Goal: Task Accomplishment & Management: Manage account settings

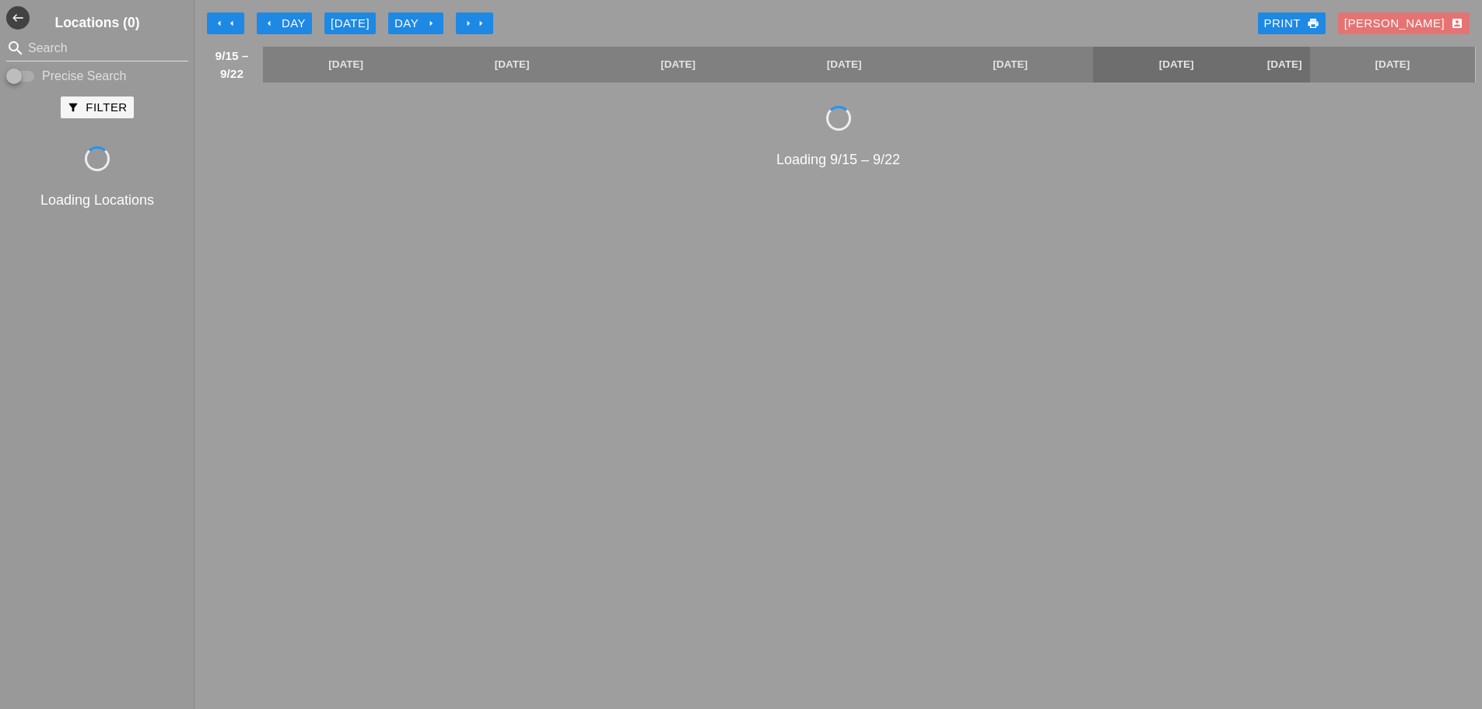
click at [477, 21] on icon "arrow_right" at bounding box center [480, 23] width 12 height 12
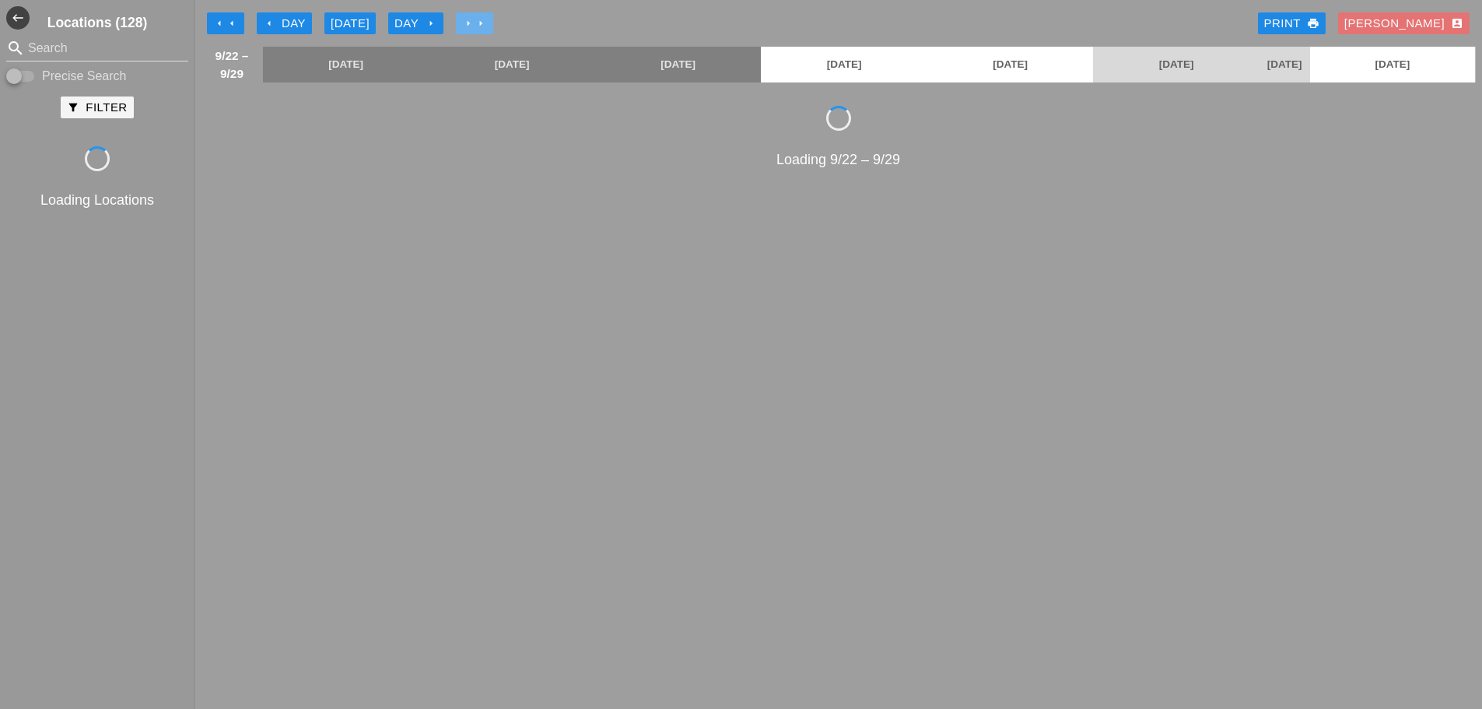
click at [477, 21] on icon "arrow_right" at bounding box center [480, 23] width 12 height 12
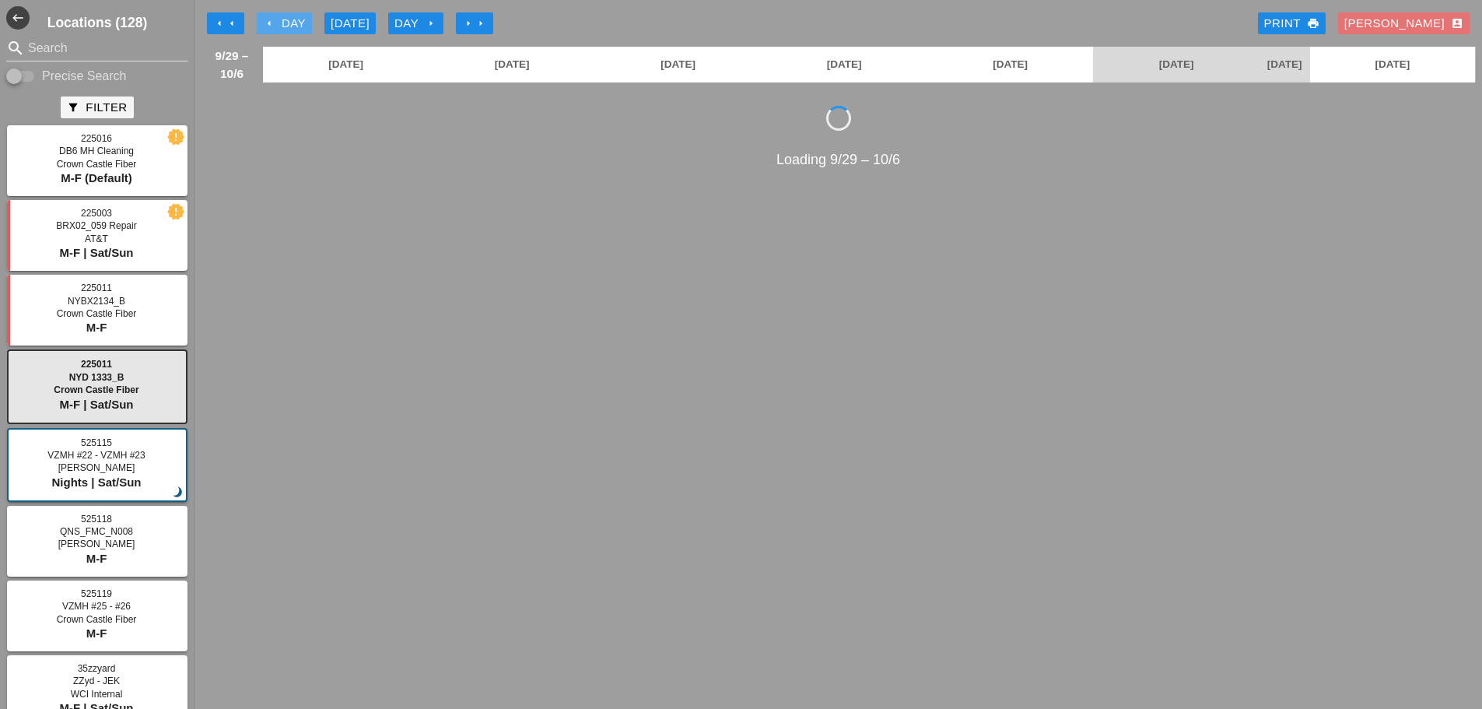
click at [279, 22] on div "arrow_left Day" at bounding box center [284, 24] width 43 height 18
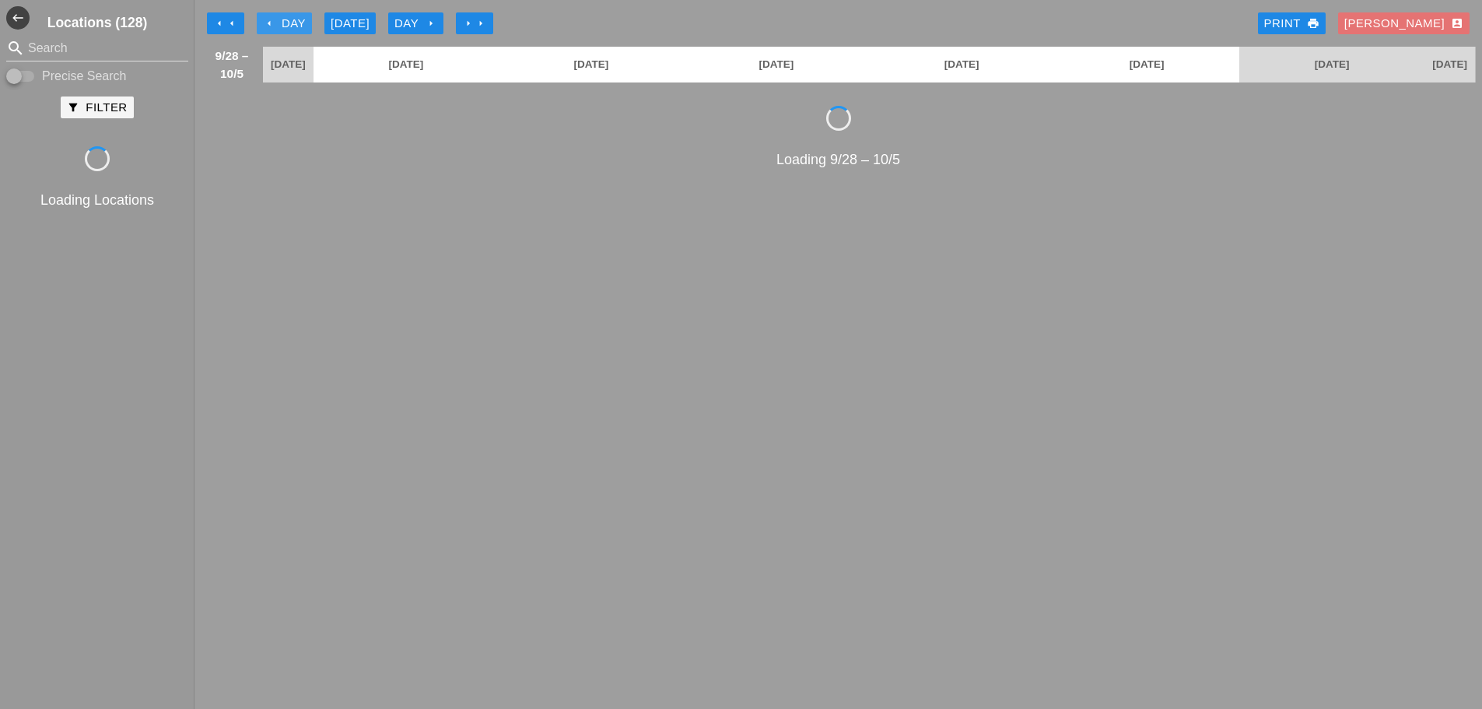
click at [279, 22] on div "arrow_left Day" at bounding box center [284, 24] width 43 height 18
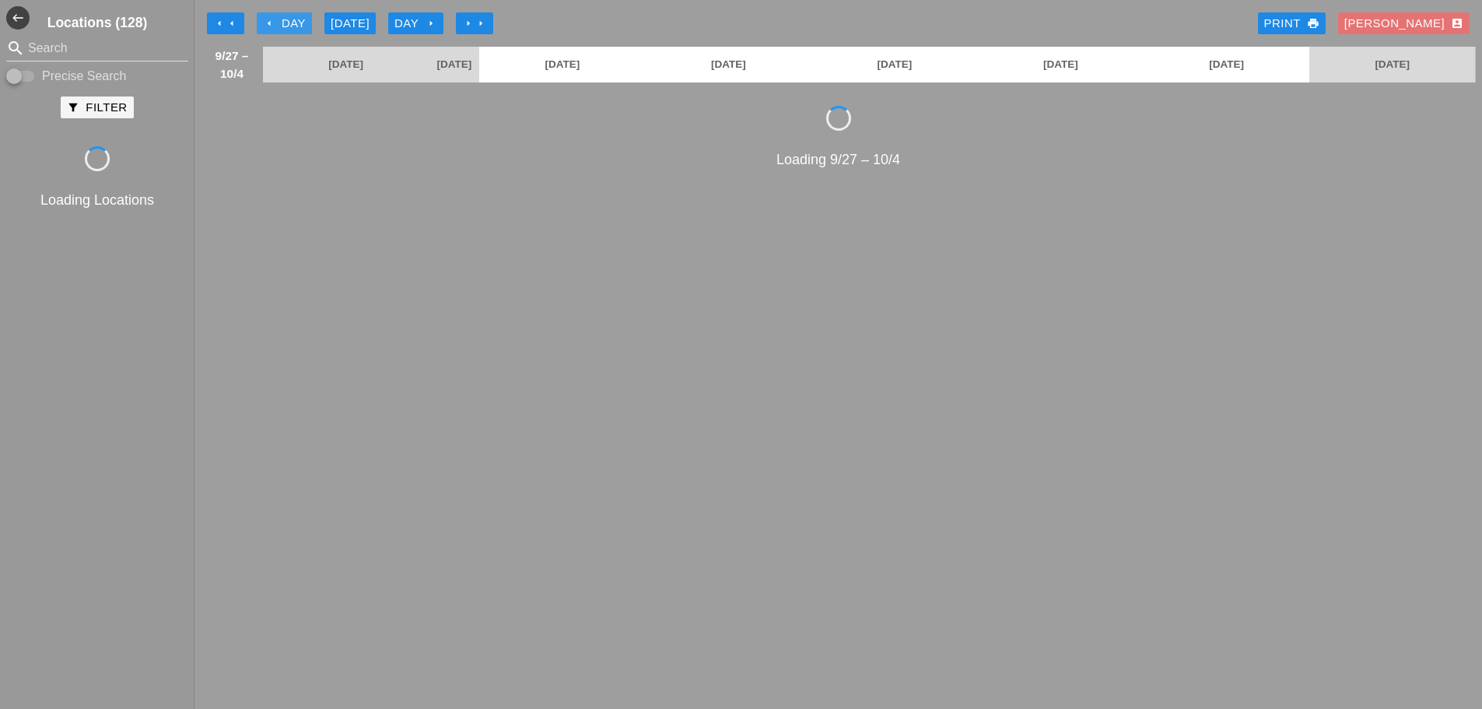
click at [279, 22] on div "arrow_left Day" at bounding box center [284, 24] width 43 height 18
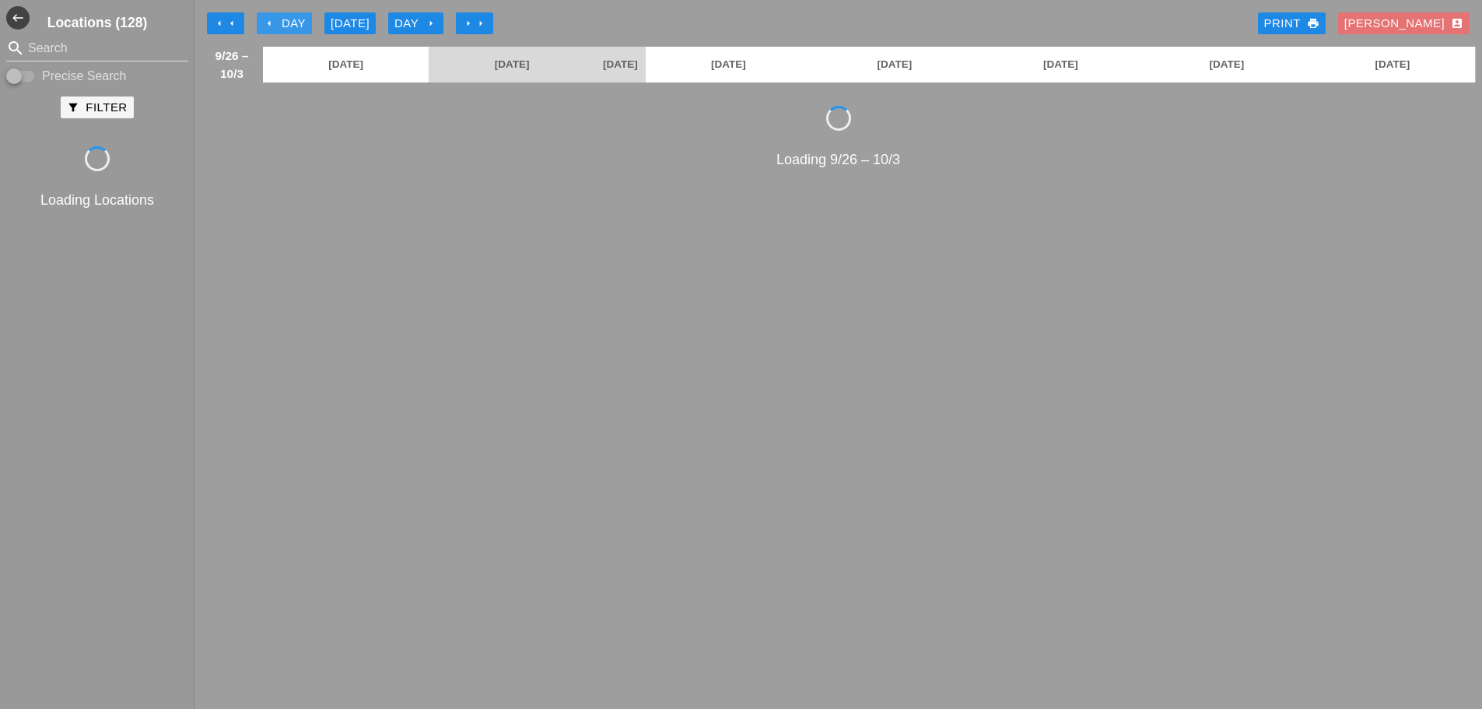
click at [279, 22] on div "arrow_left Day" at bounding box center [284, 24] width 43 height 18
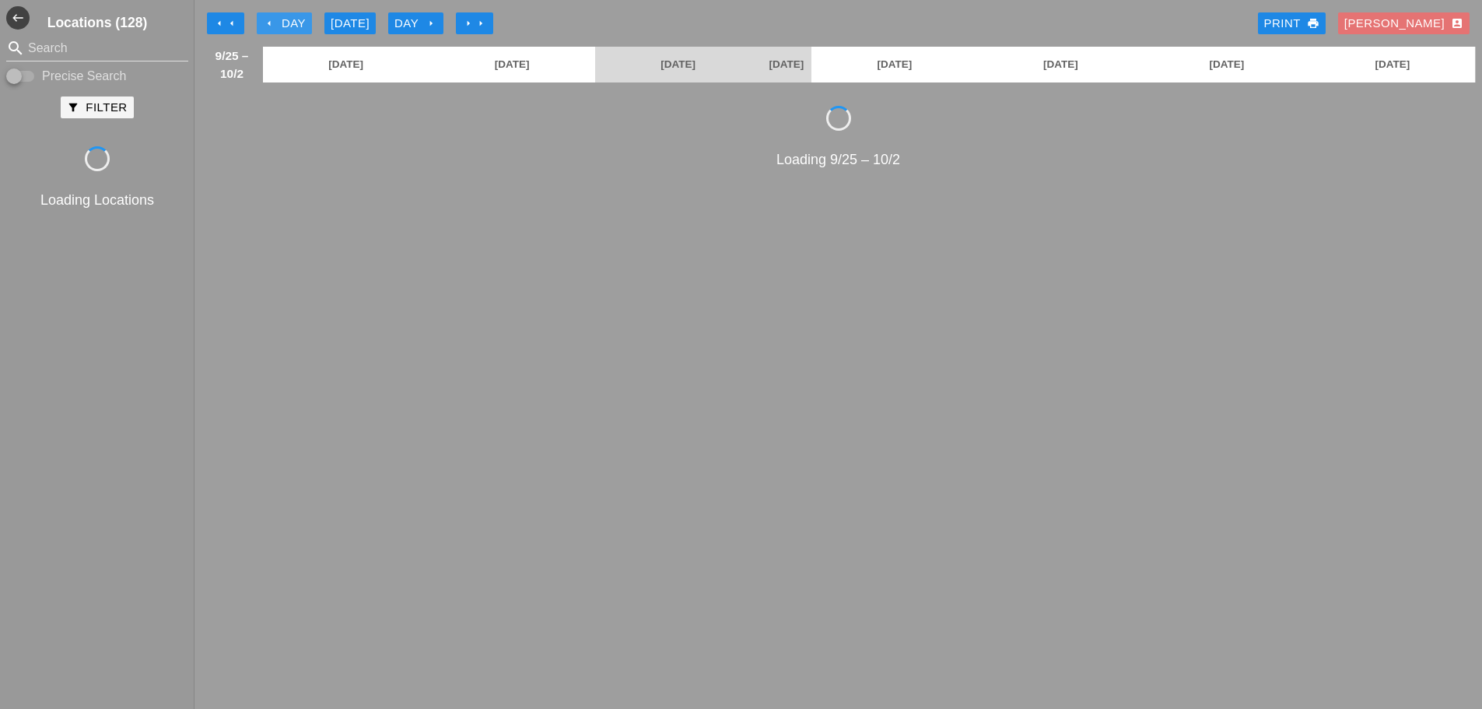
click at [279, 22] on div "arrow_left Day" at bounding box center [284, 24] width 43 height 18
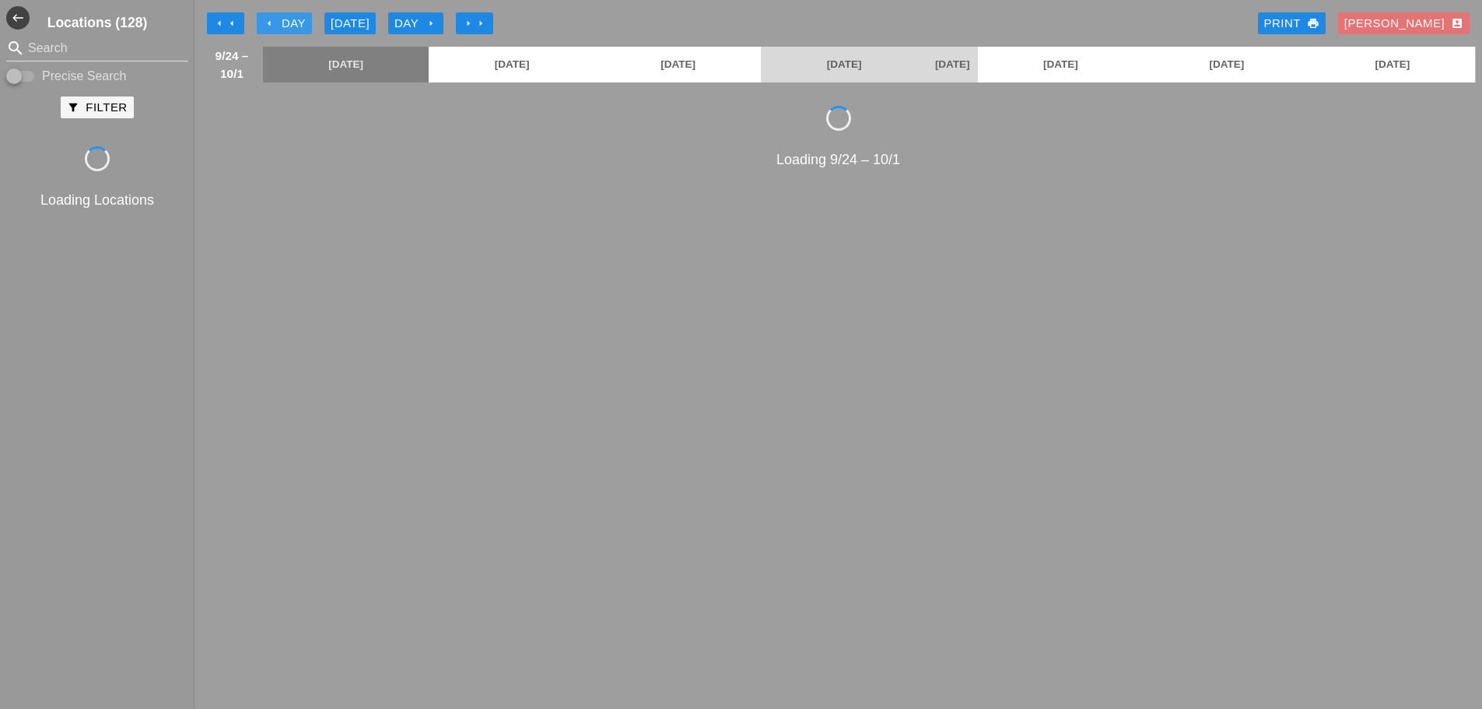
click at [279, 22] on div "arrow_left Day" at bounding box center [284, 24] width 43 height 18
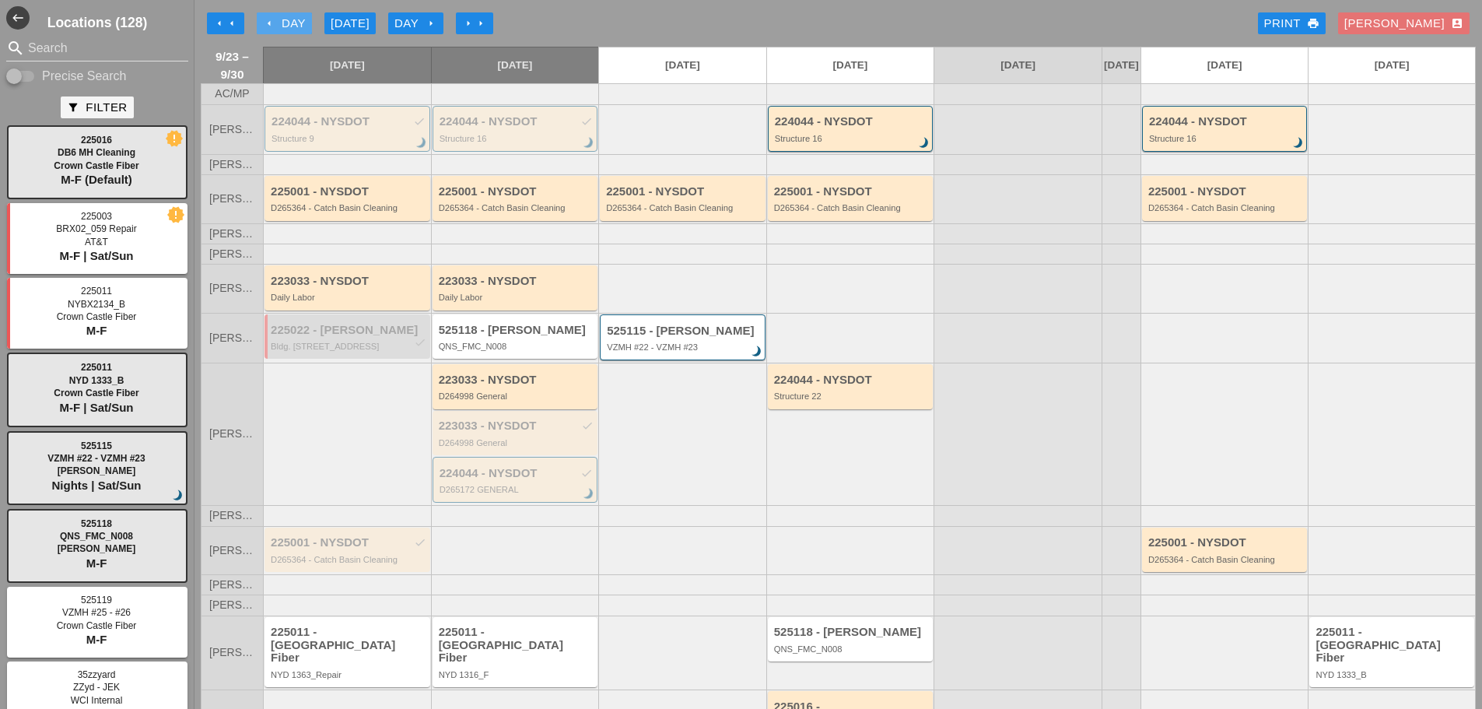
click at [262, 26] on button "arrow_left Day" at bounding box center [284, 23] width 55 height 22
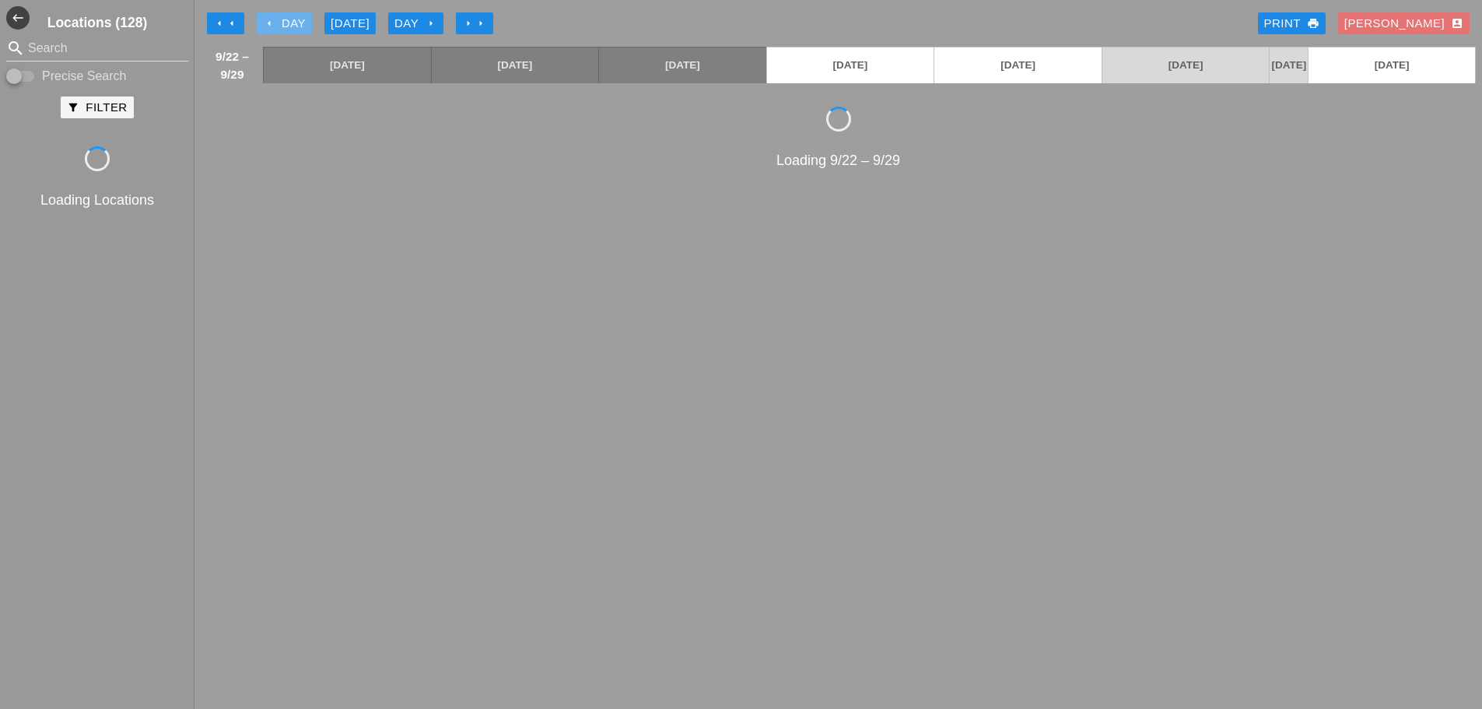
click at [262, 26] on button "arrow_left Day" at bounding box center [284, 23] width 55 height 22
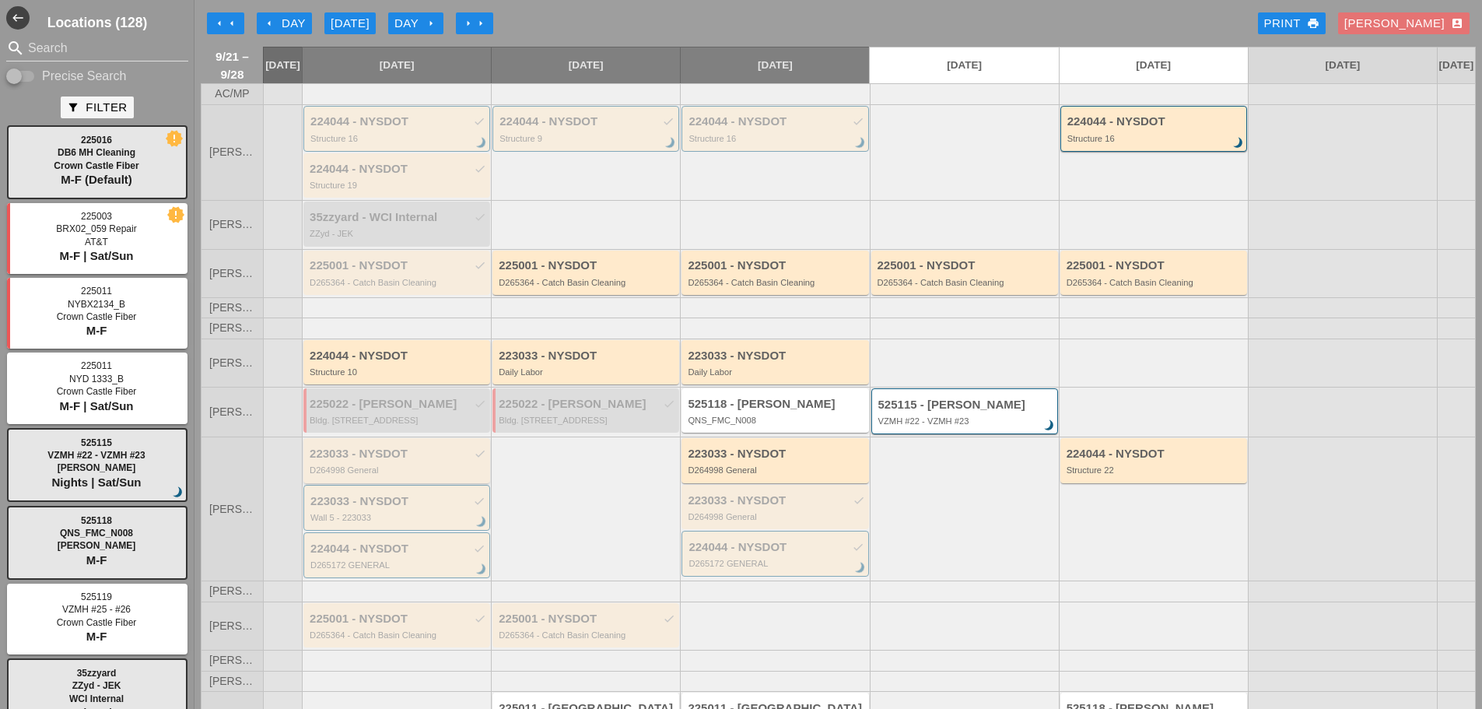
click at [365, 460] on div "223033 - NYSDOT check" at bounding box center [398, 453] width 177 height 13
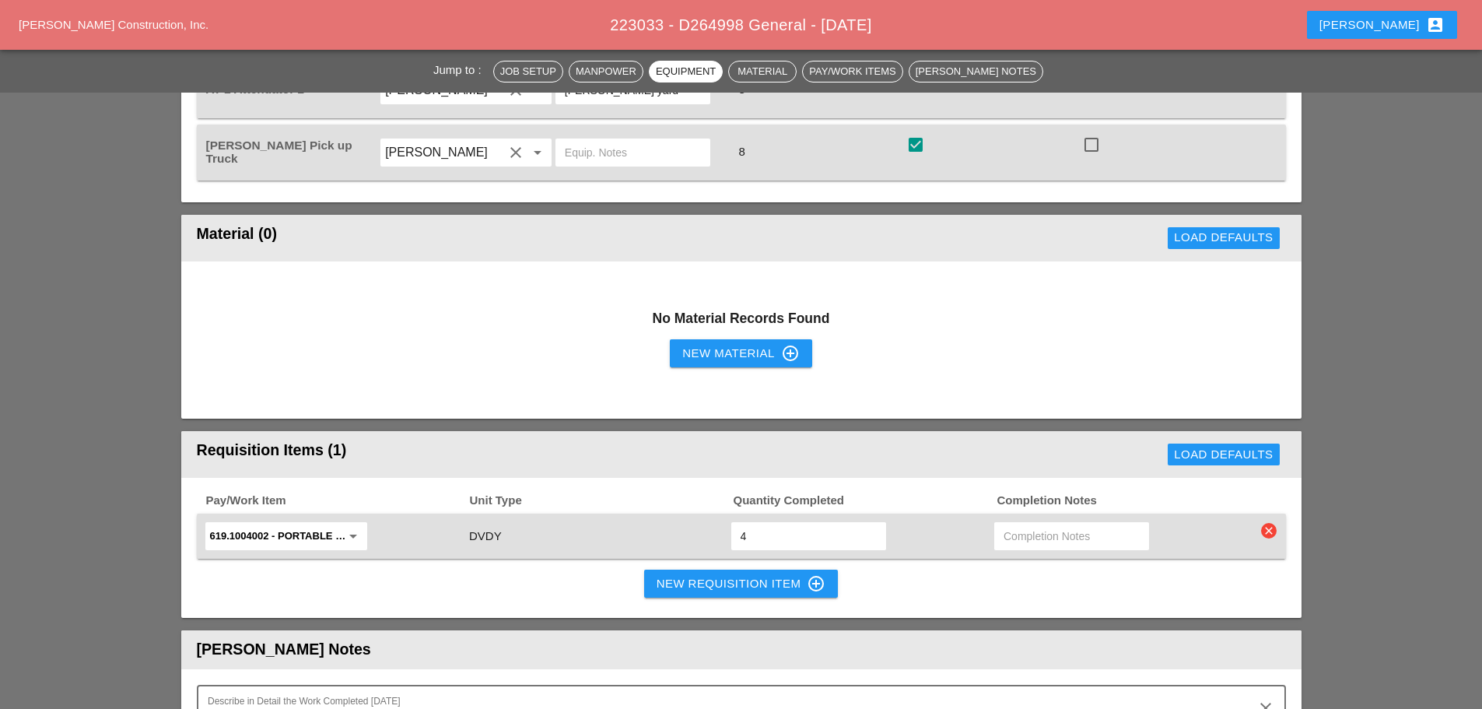
scroll to position [1245, 0]
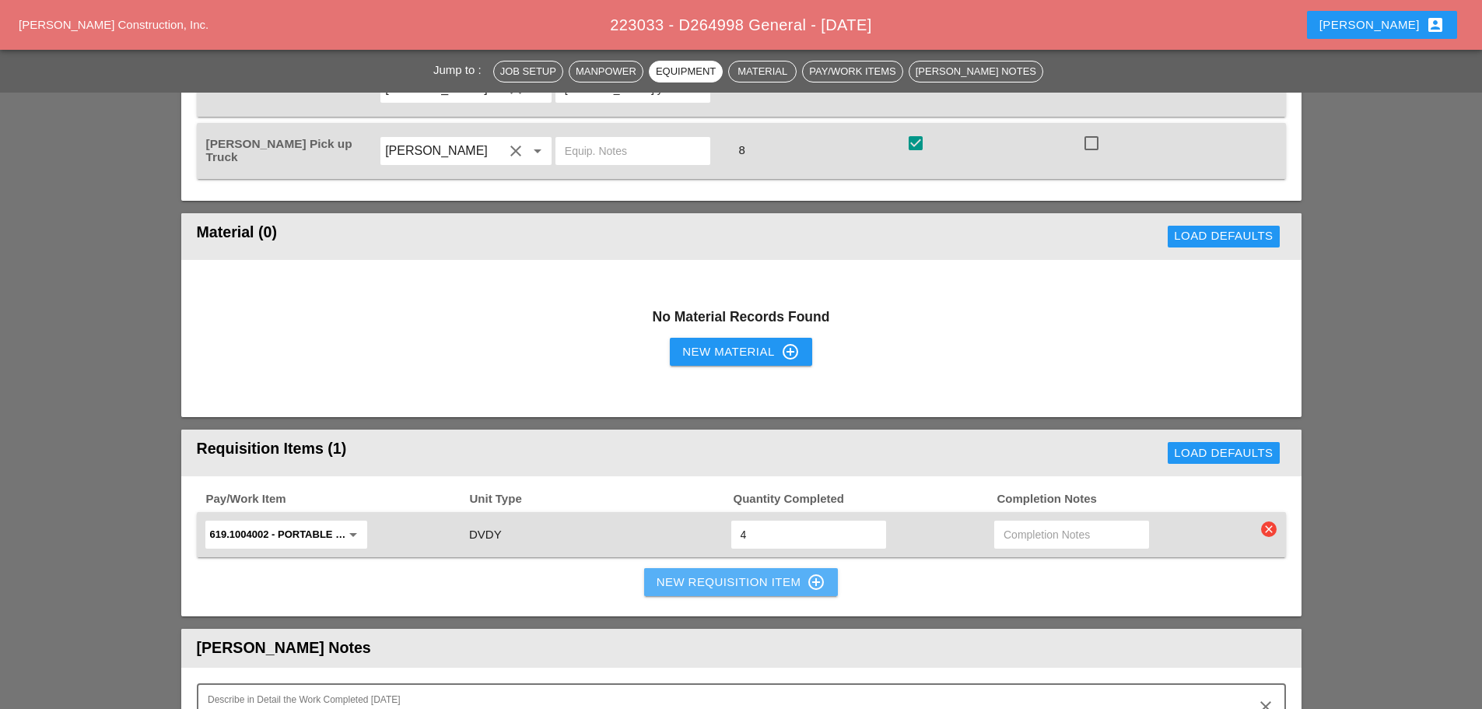
click at [776, 573] on div "New Requisition Item control_point" at bounding box center [742, 582] width 170 height 19
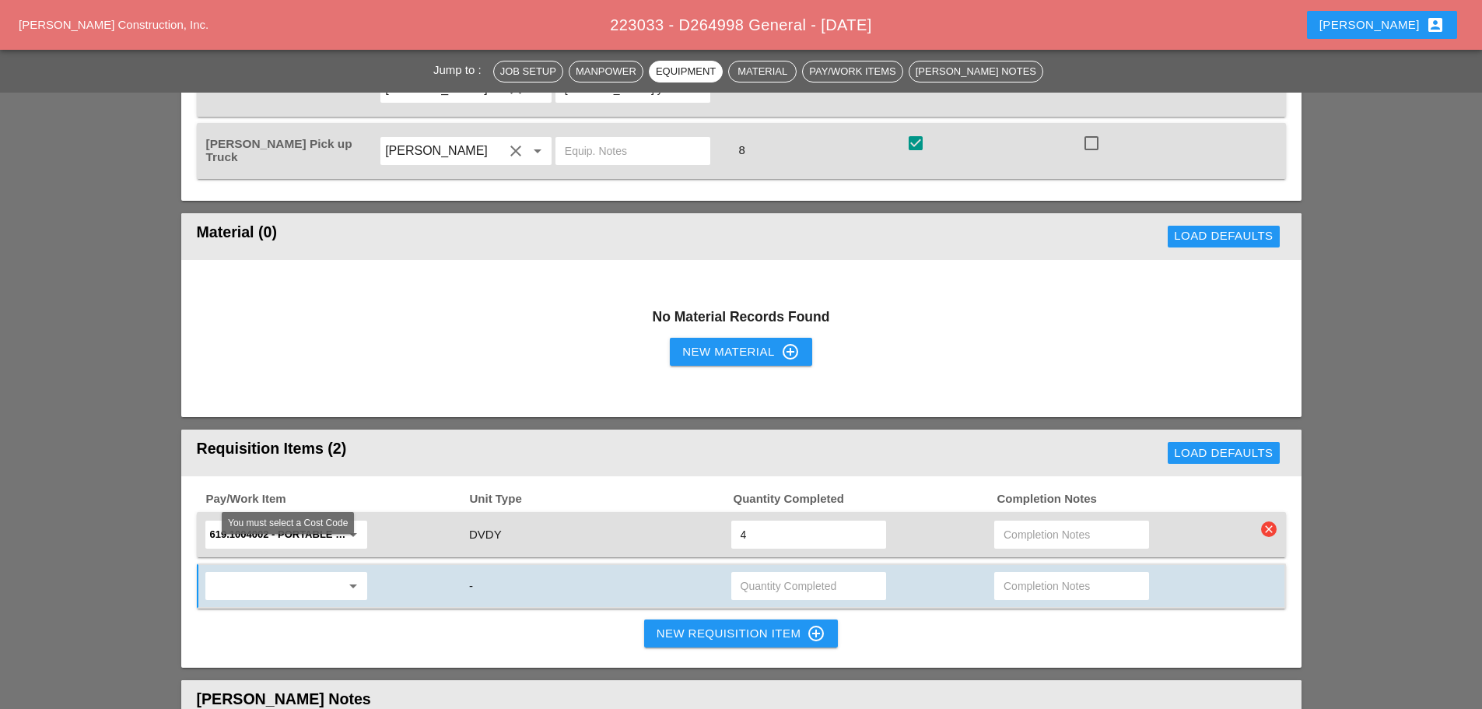
click at [299, 573] on input "text" at bounding box center [275, 585] width 131 height 25
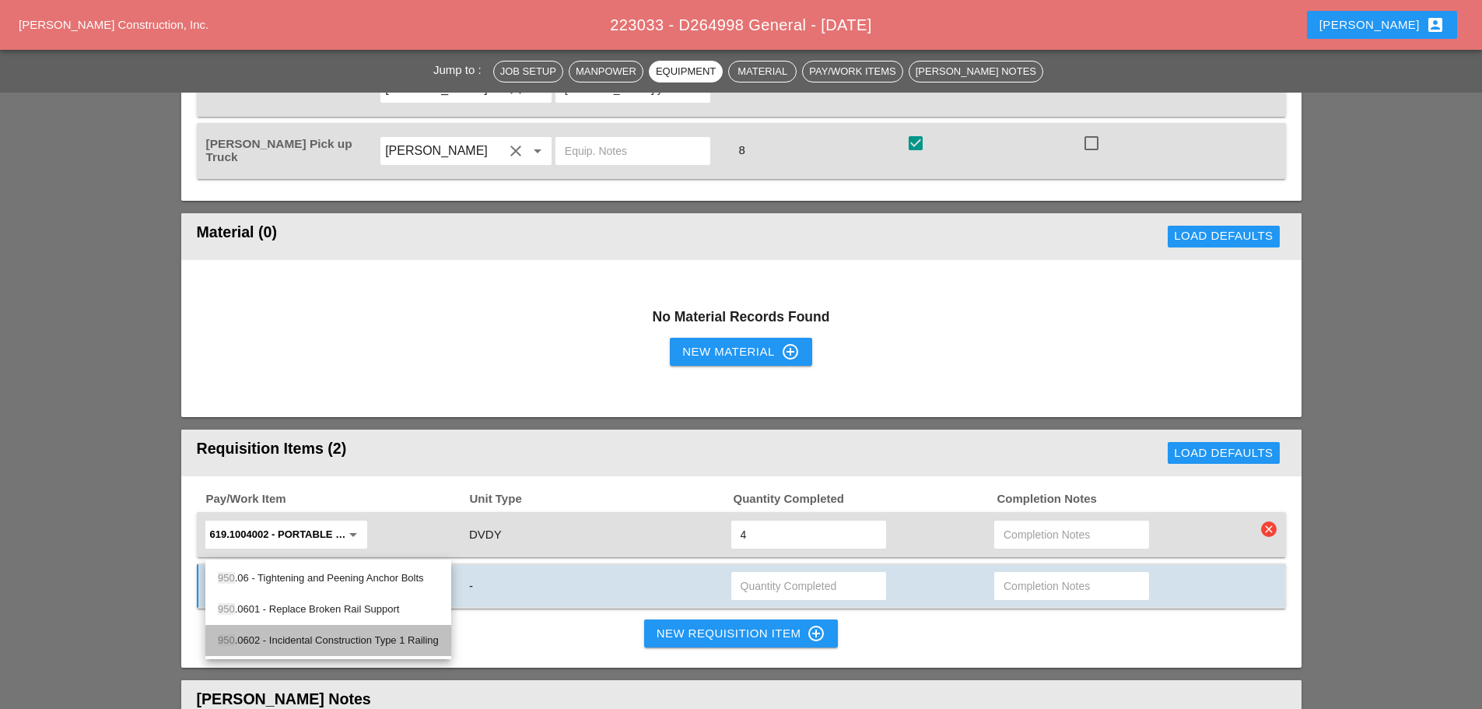
click at [315, 646] on div "950 .0602 - Incidental Construction Type 1 Railing" at bounding box center [328, 640] width 221 height 19
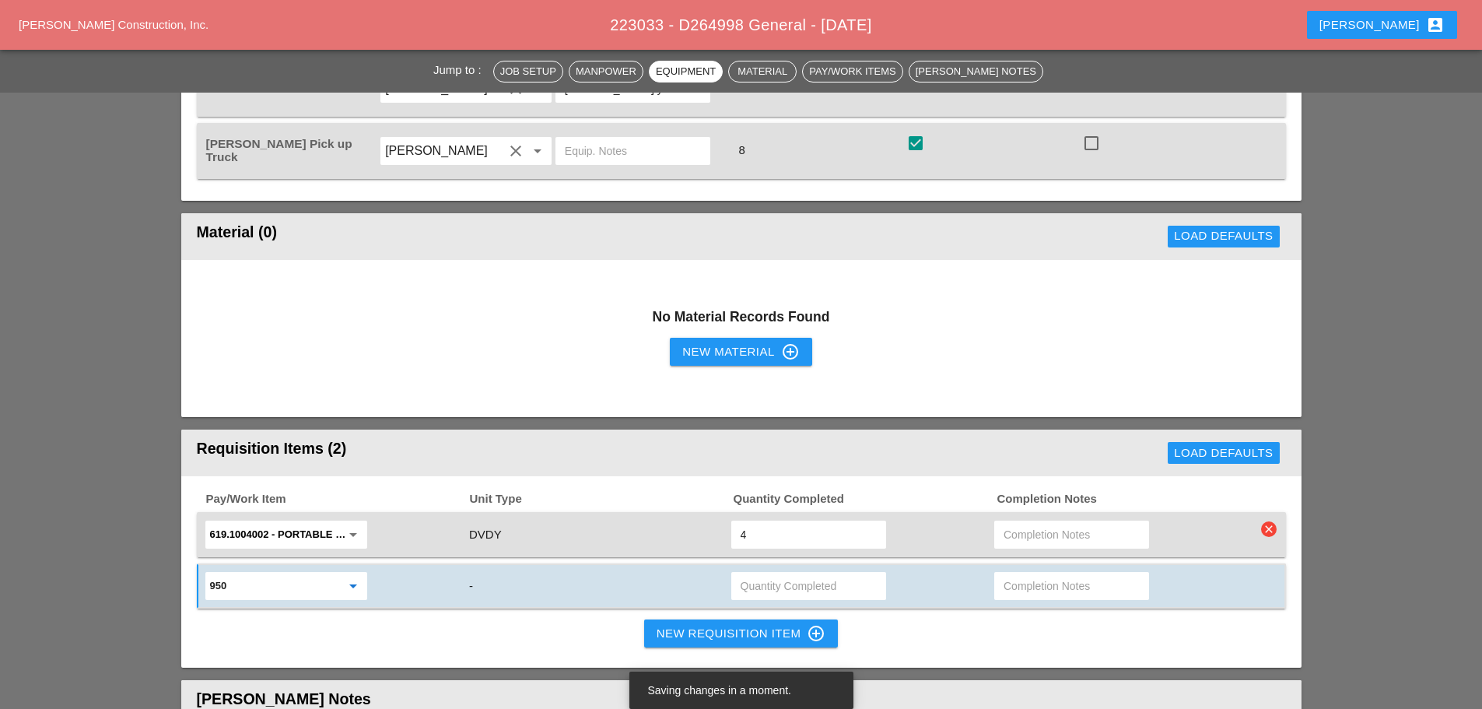
type input "950.0602 - Incidental Construction Type 1 Railing"
click at [762, 573] on input "text" at bounding box center [809, 585] width 136 height 25
type input "1"
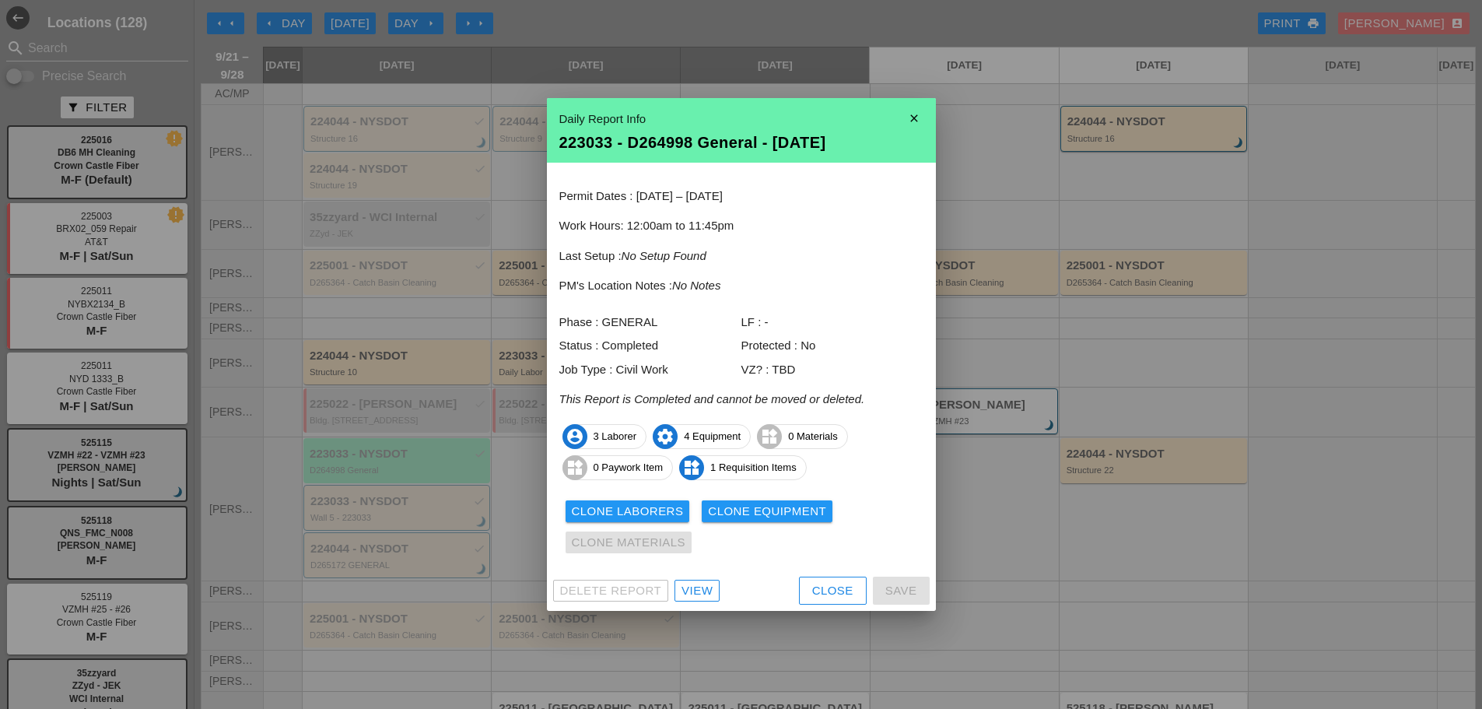
click at [829, 583] on div "Close" at bounding box center [832, 591] width 41 height 18
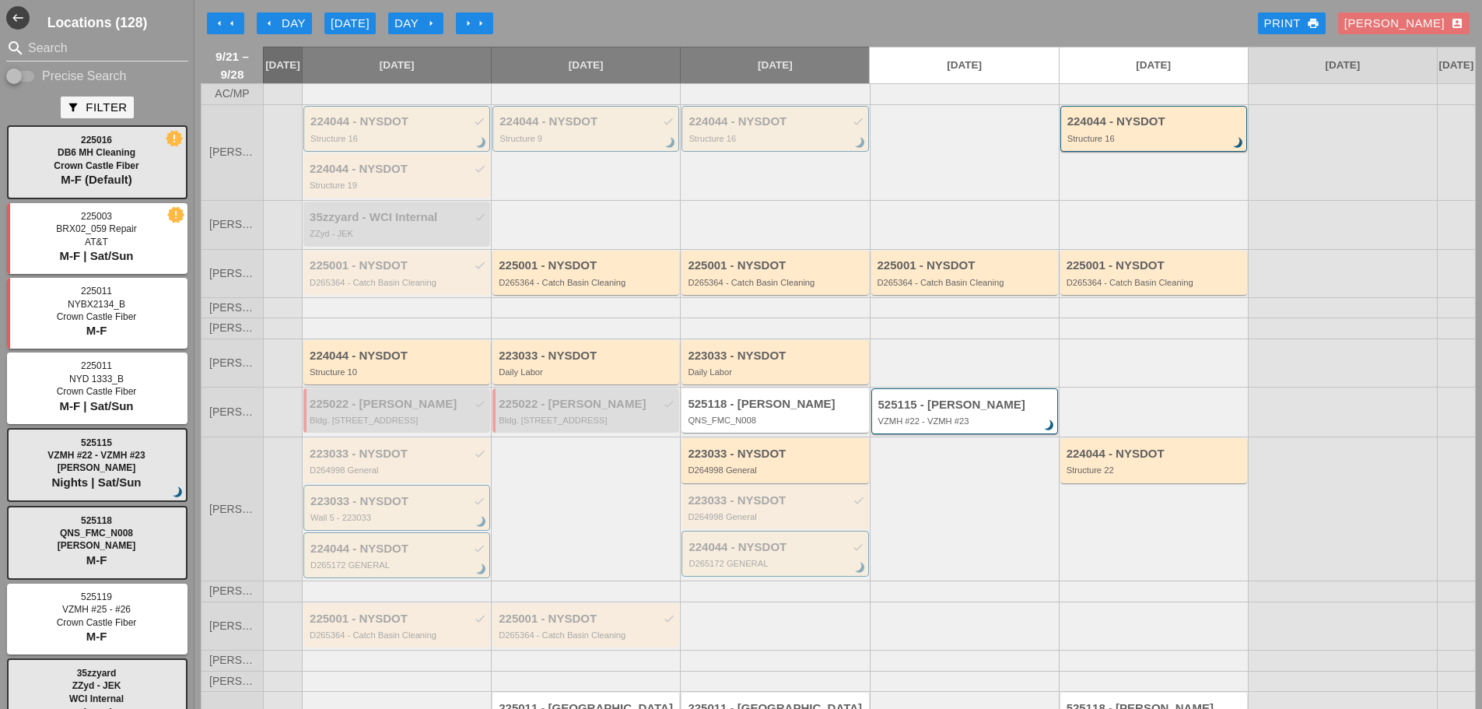
click at [1430, 12] on div "Seth account_box" at bounding box center [1404, 23] width 144 height 31
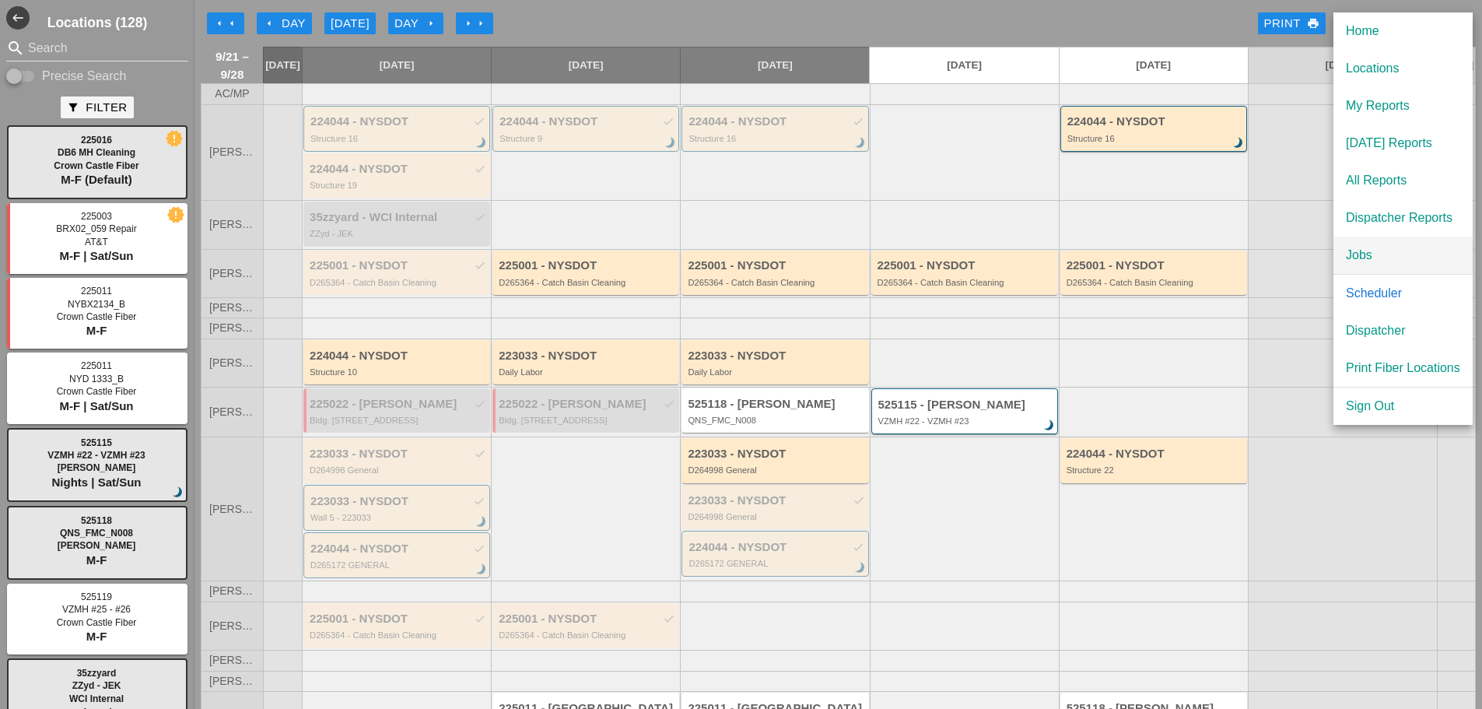
click at [1374, 258] on div "Jobs" at bounding box center [1403, 255] width 114 height 19
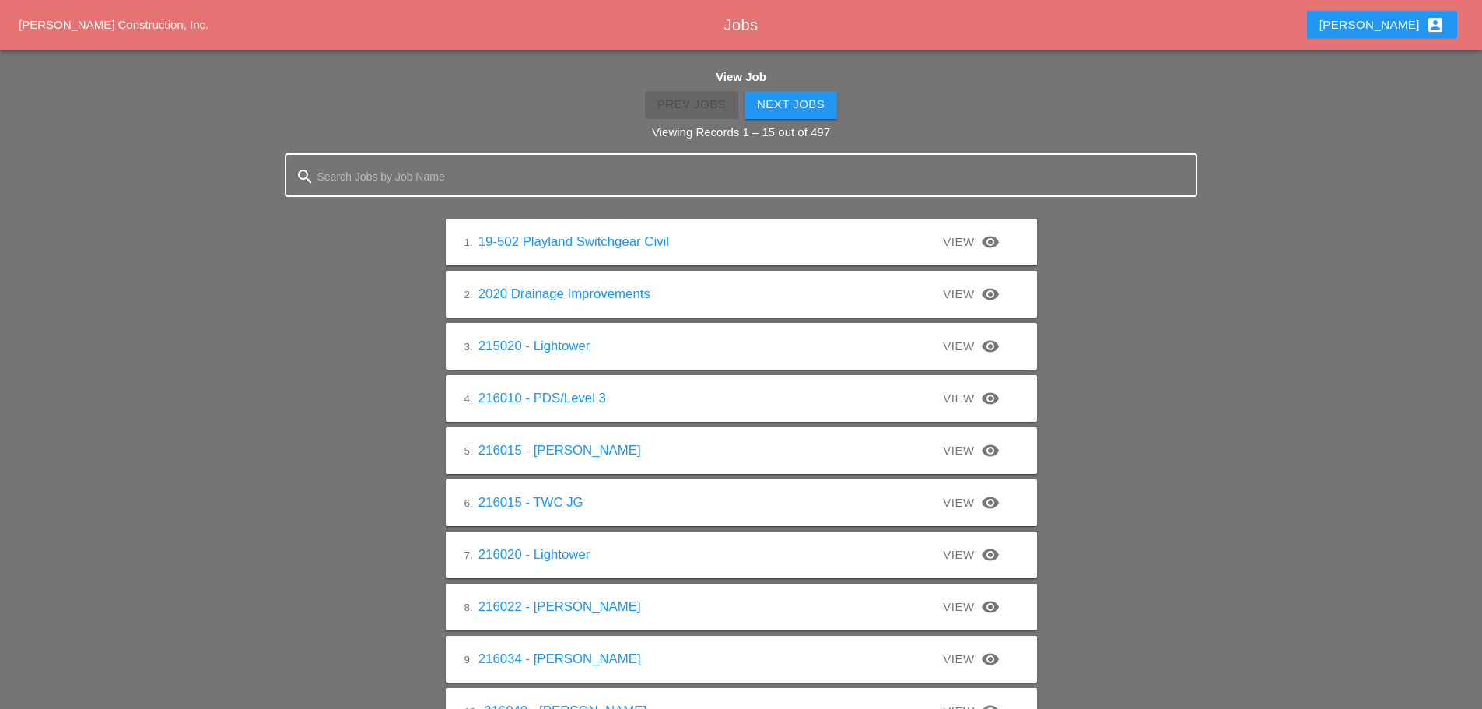
click at [604, 191] on div at bounding box center [741, 175] width 848 height 40
type input "223033"
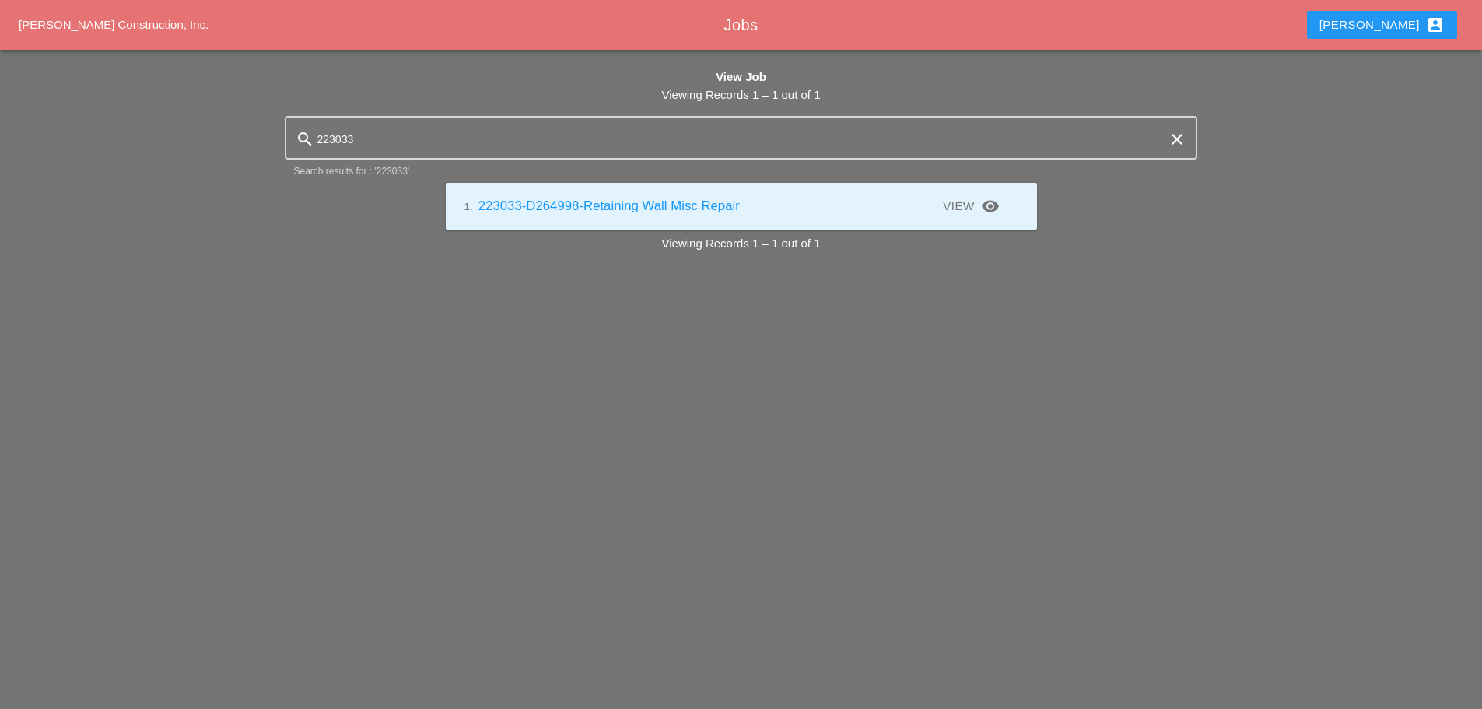
click at [607, 201] on link "1. 223033-D264998-Retaining Wall Misc Repair" at bounding box center [601, 205] width 275 height 15
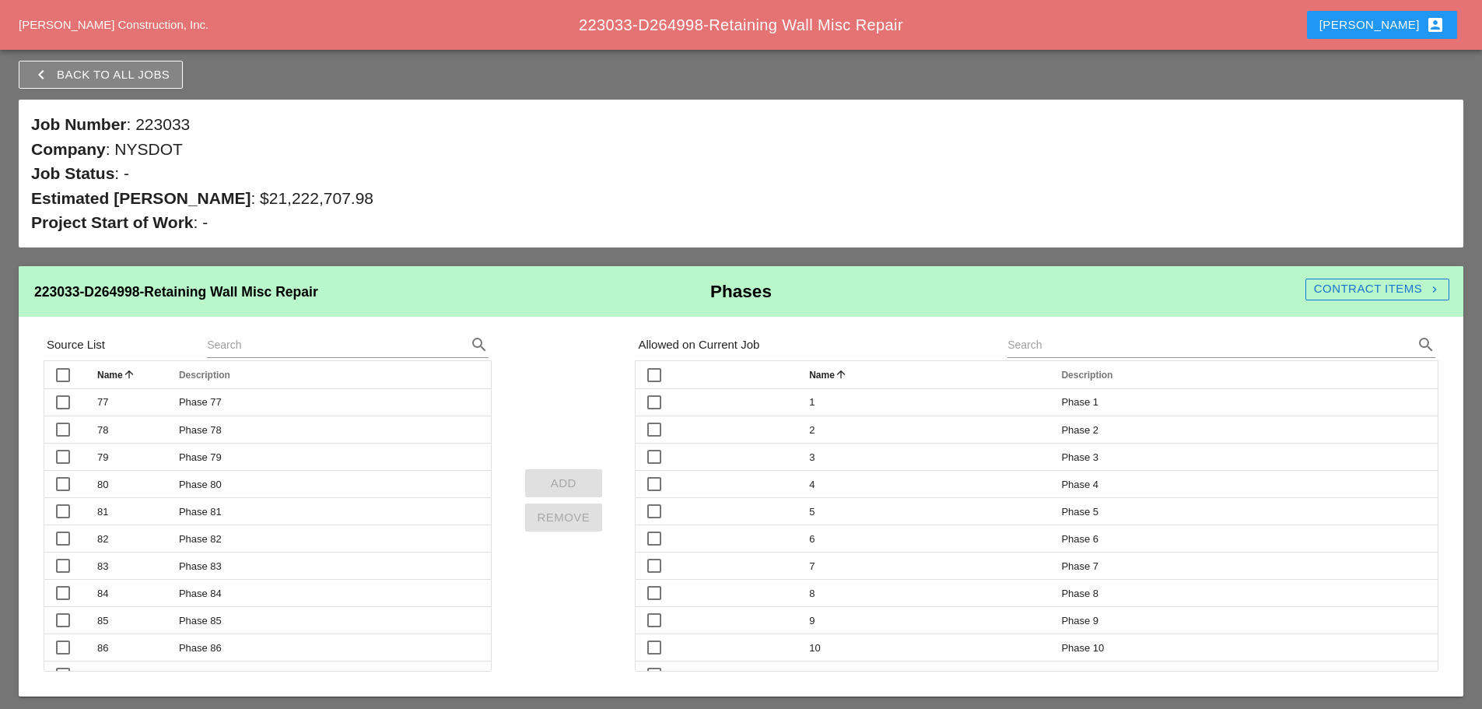
click at [1395, 288] on div "Contract Items navigate_next" at bounding box center [1377, 289] width 144 height 18
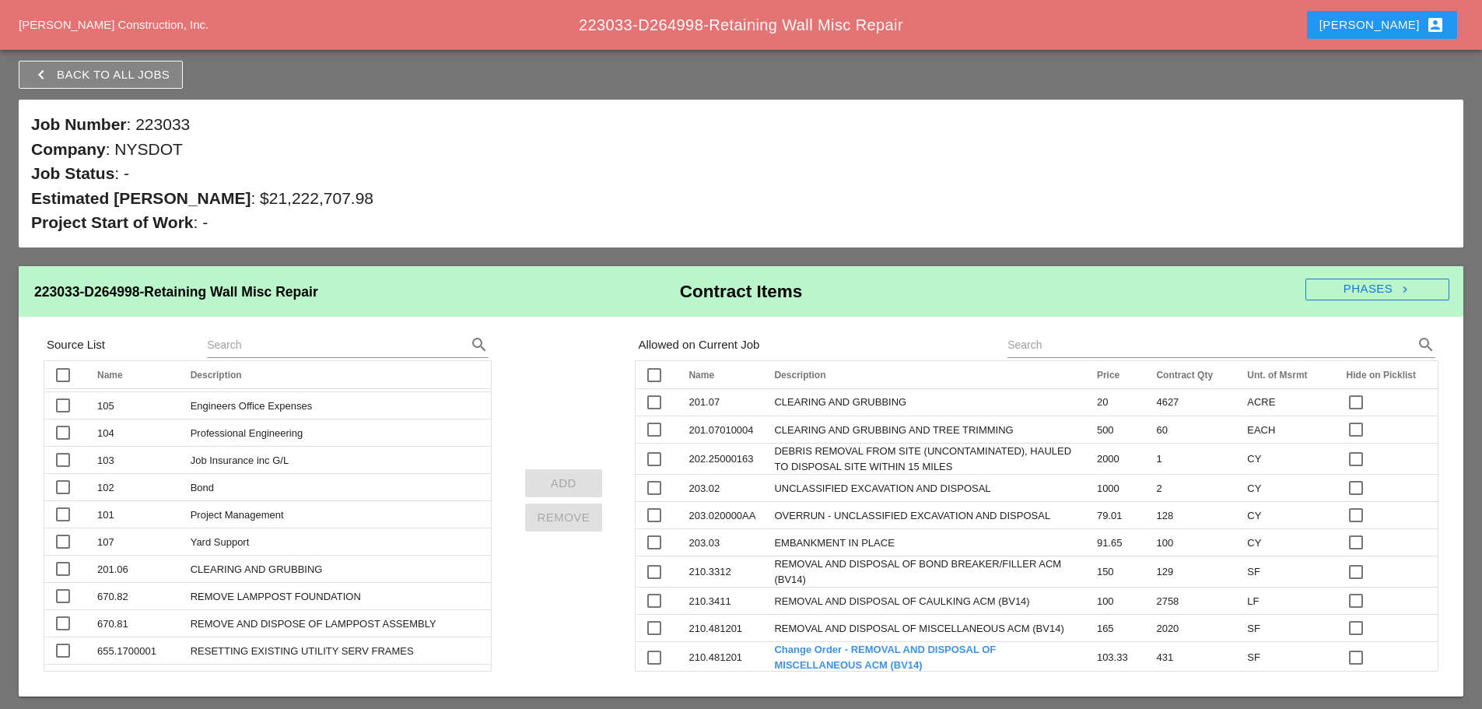
scroll to position [12159, 0]
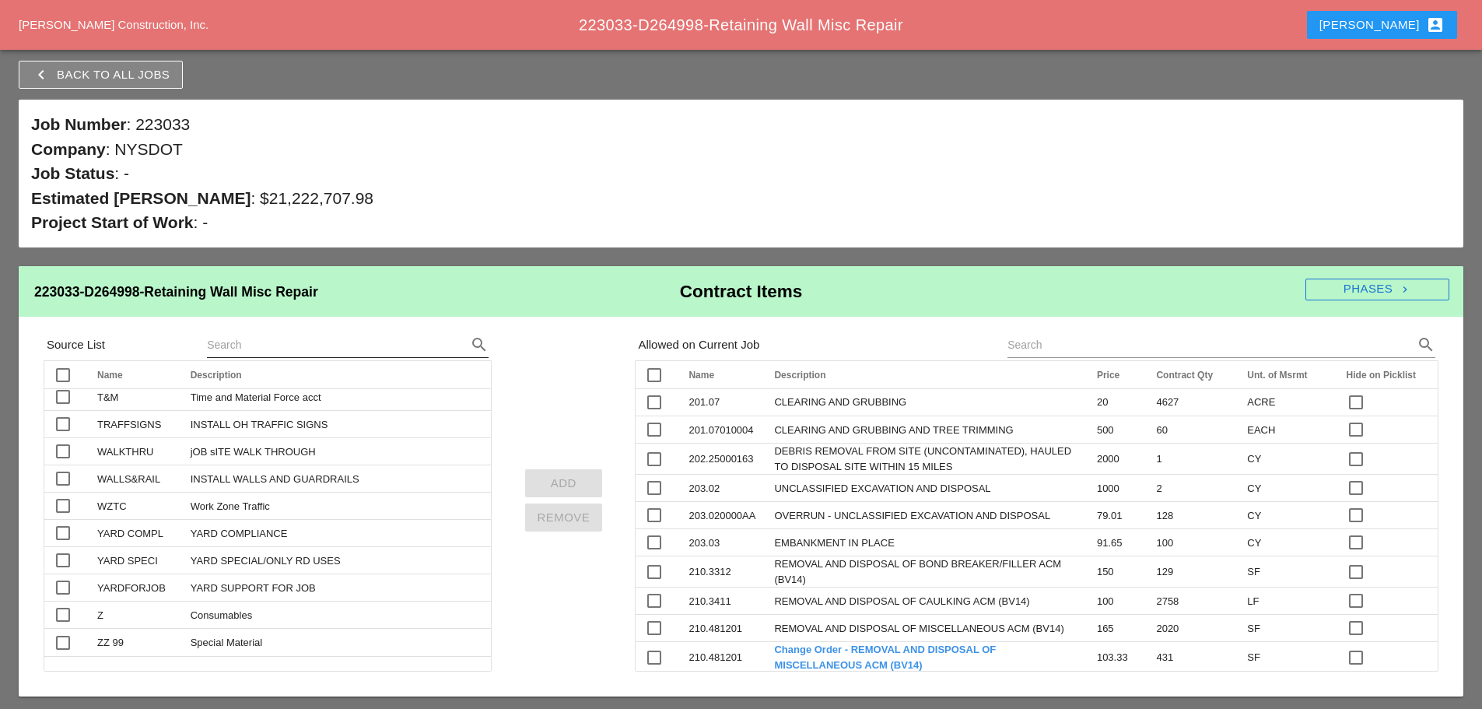
click at [254, 352] on input "text" at bounding box center [326, 344] width 238 height 25
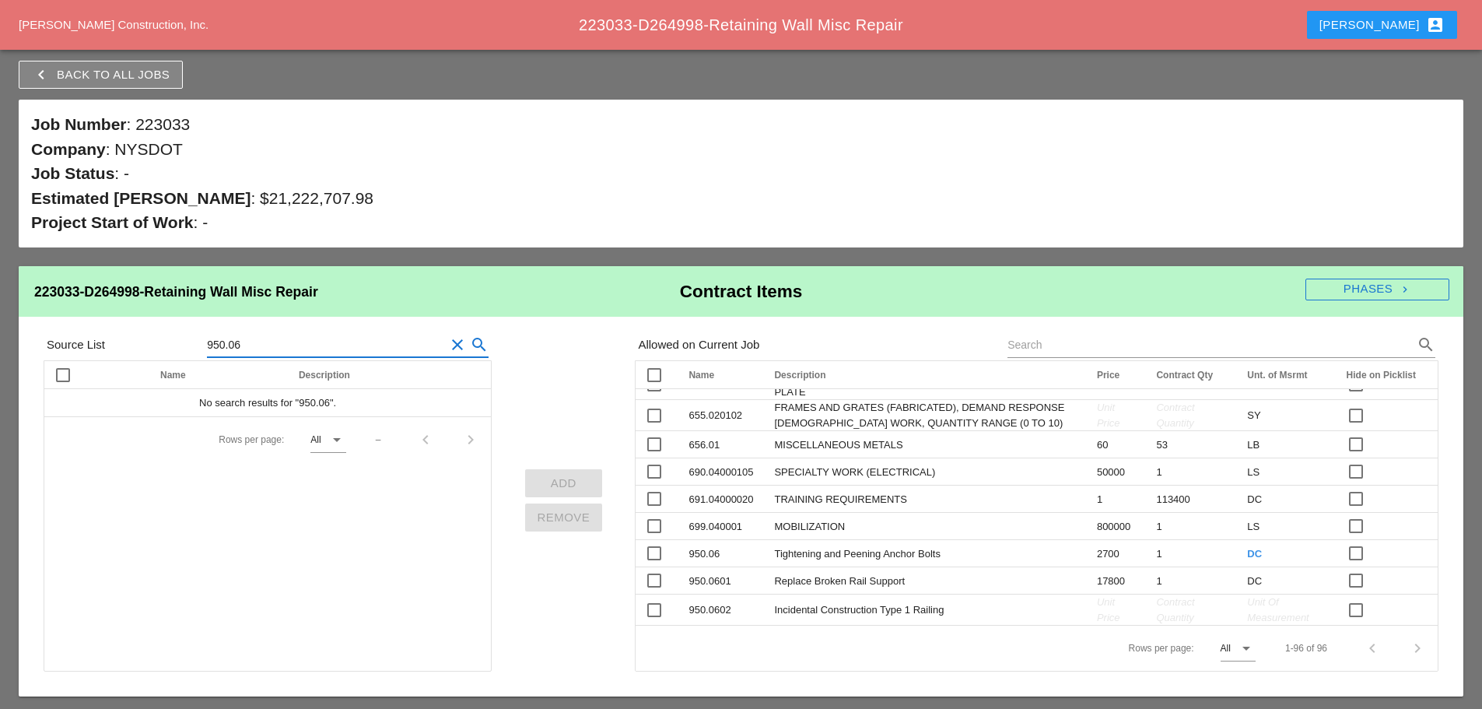
scroll to position [2670, 0]
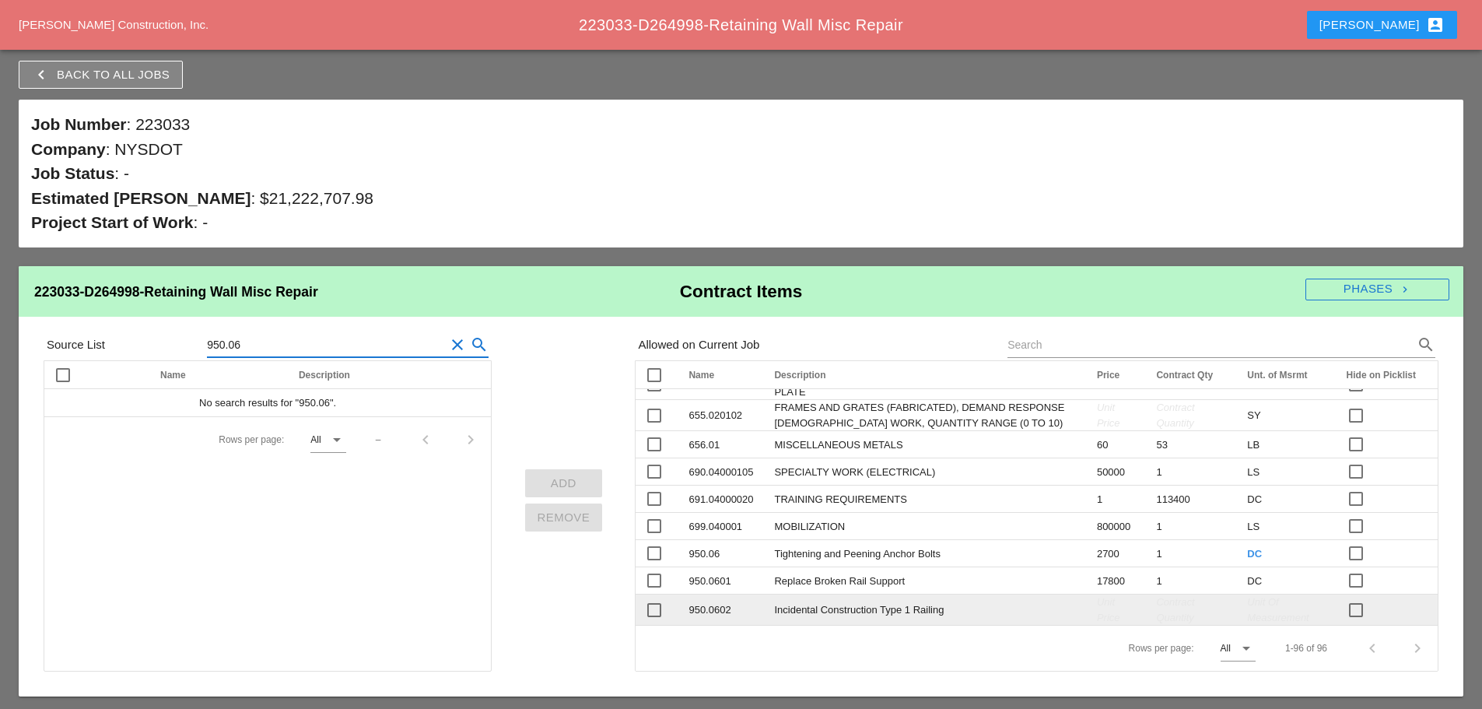
type input "950.06"
click at [1097, 607] on span "Unit Price" at bounding box center [1108, 610] width 23 height 28
click at [1247, 608] on div "Unit Of Measurement" at bounding box center [1287, 609] width 80 height 30
click at [1247, 613] on span "Unit Of Measurement" at bounding box center [1277, 610] width 61 height 28
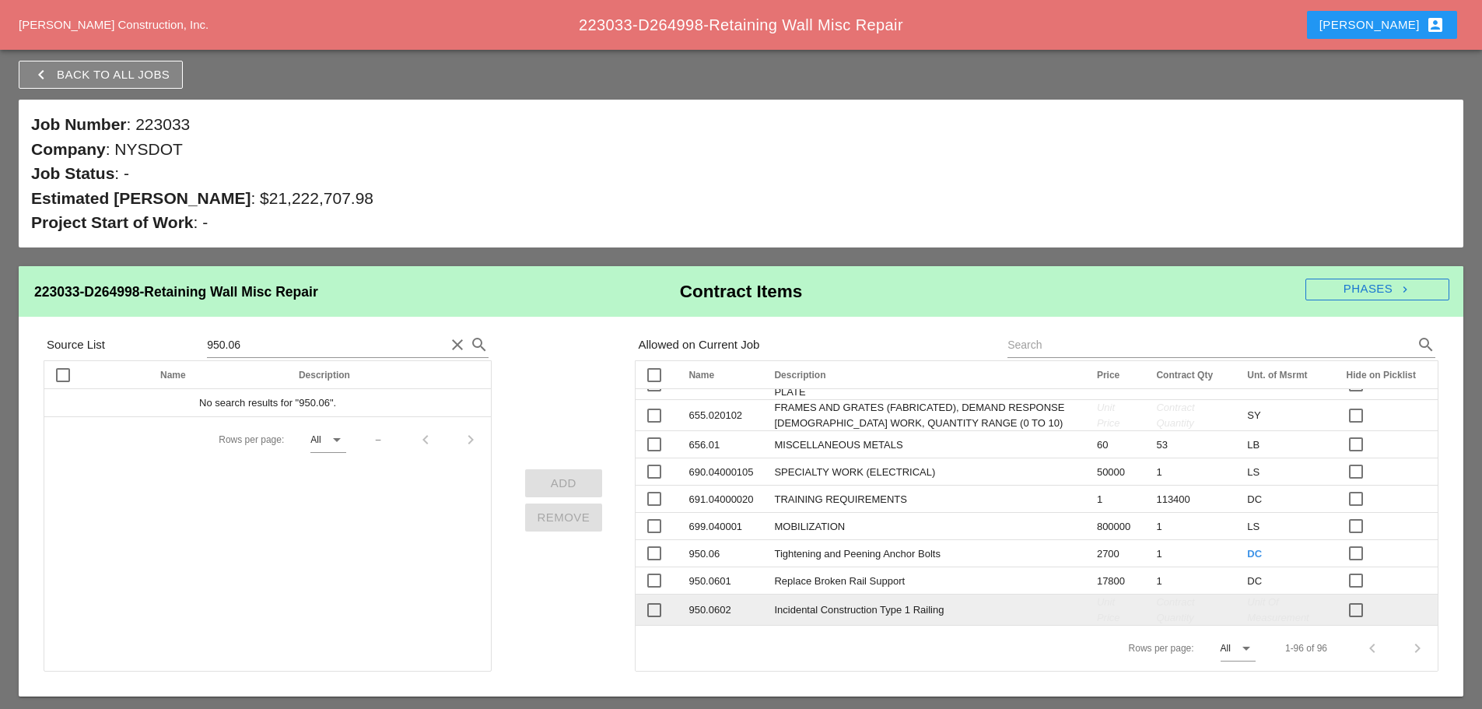
scroll to position [2685, 0]
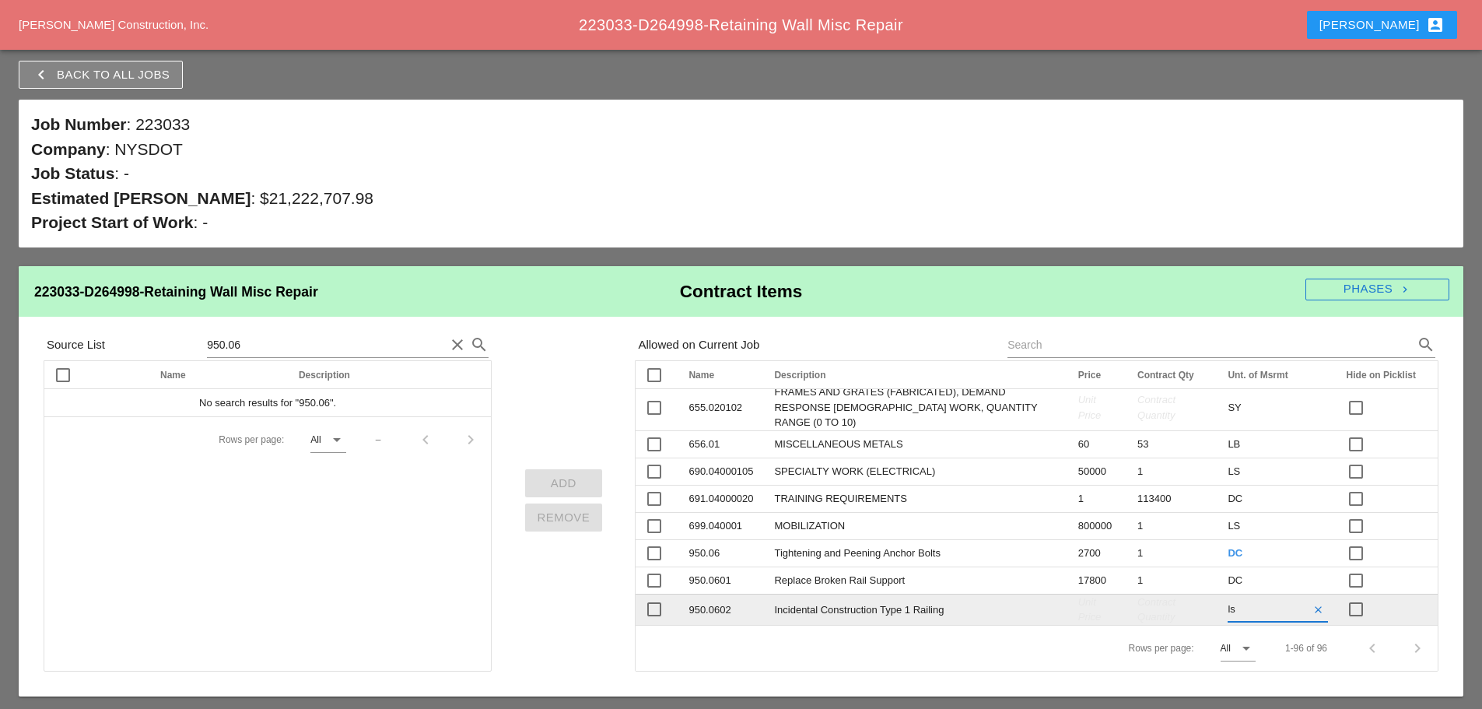
type input "l"
type input "LS"
click at [1152, 602] on div "Contract Quantity" at bounding box center [1173, 609] width 72 height 30
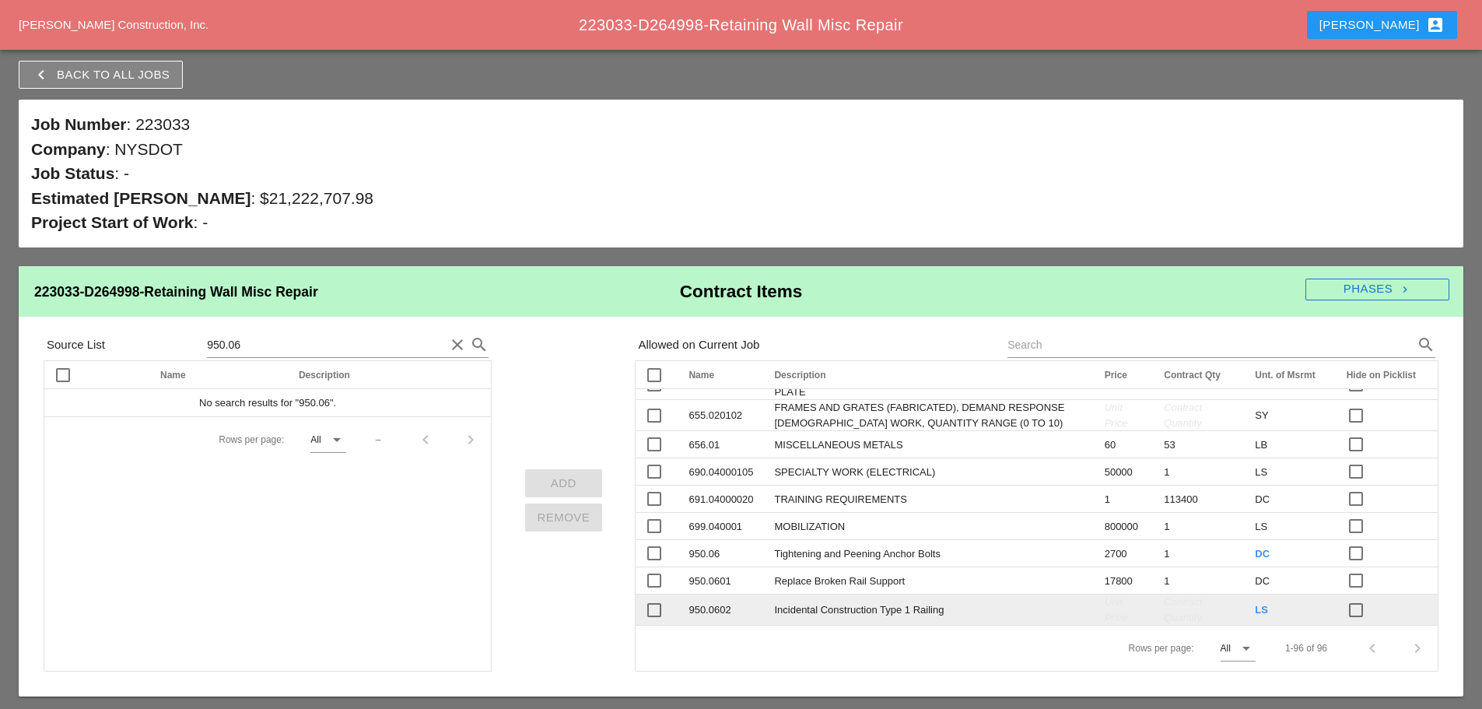
scroll to position [2666, 0]
click at [1164, 608] on div "Contract Quantity" at bounding box center [1200, 609] width 72 height 30
click at [1164, 616] on span "Contract Quantity" at bounding box center [1183, 610] width 38 height 28
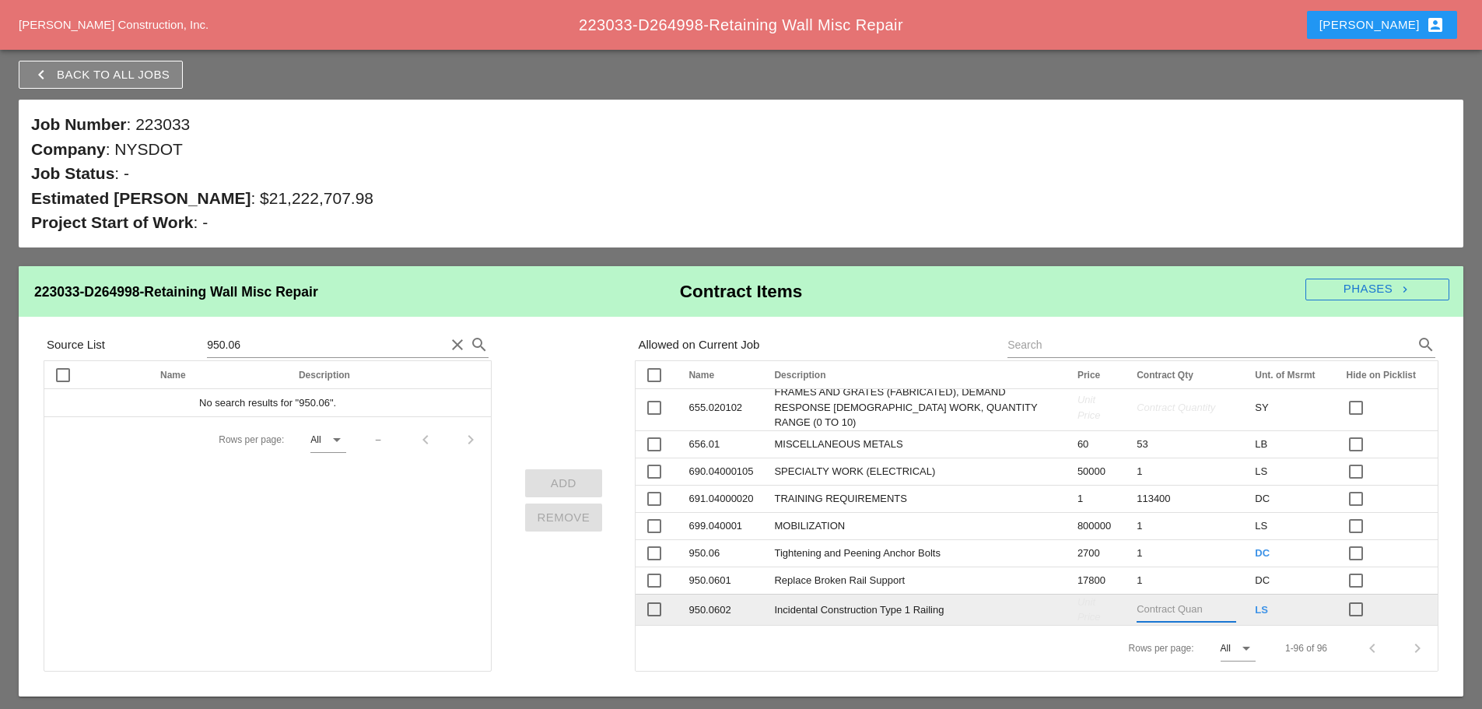
scroll to position [2678, 0]
type input "1"
click at [1077, 605] on div "Unit Price" at bounding box center [1097, 609] width 40 height 30
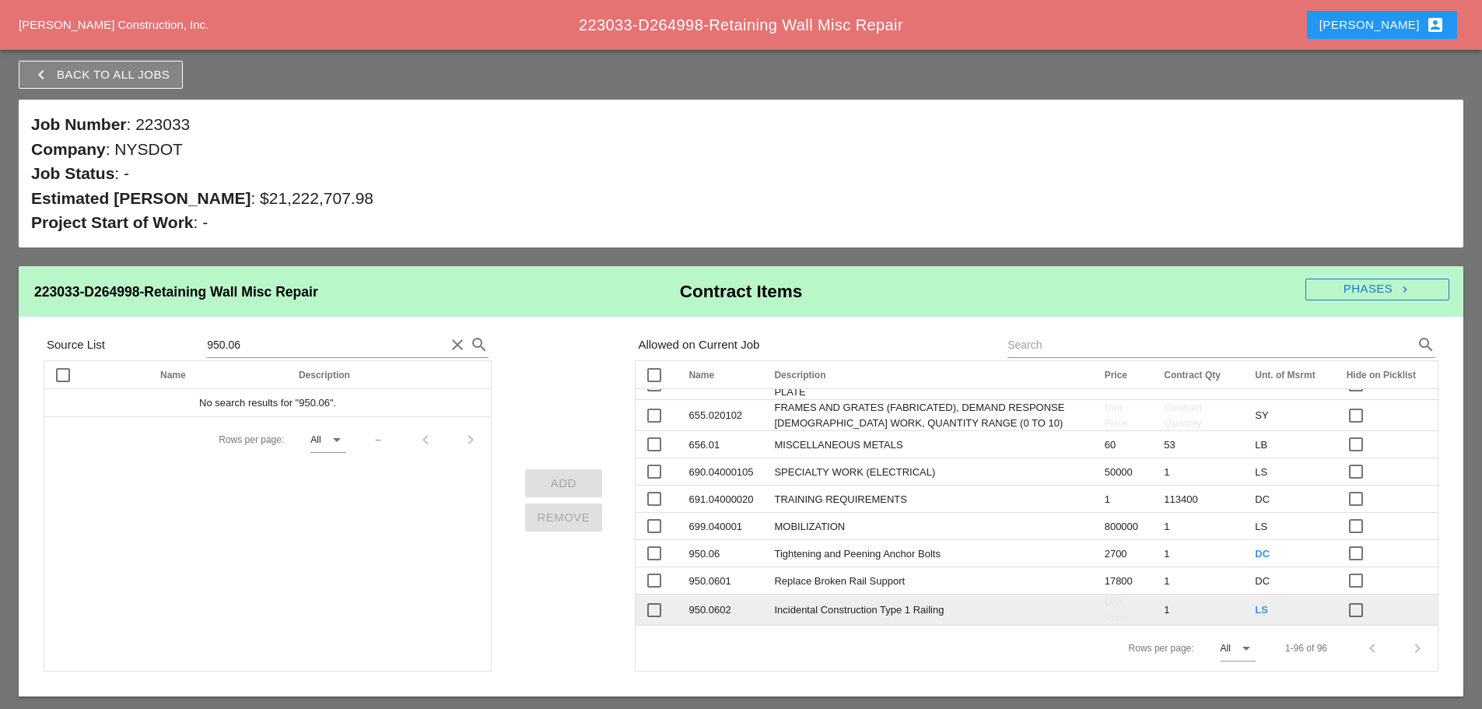
click at [1105, 611] on span "Unit Price" at bounding box center [1116, 610] width 23 height 28
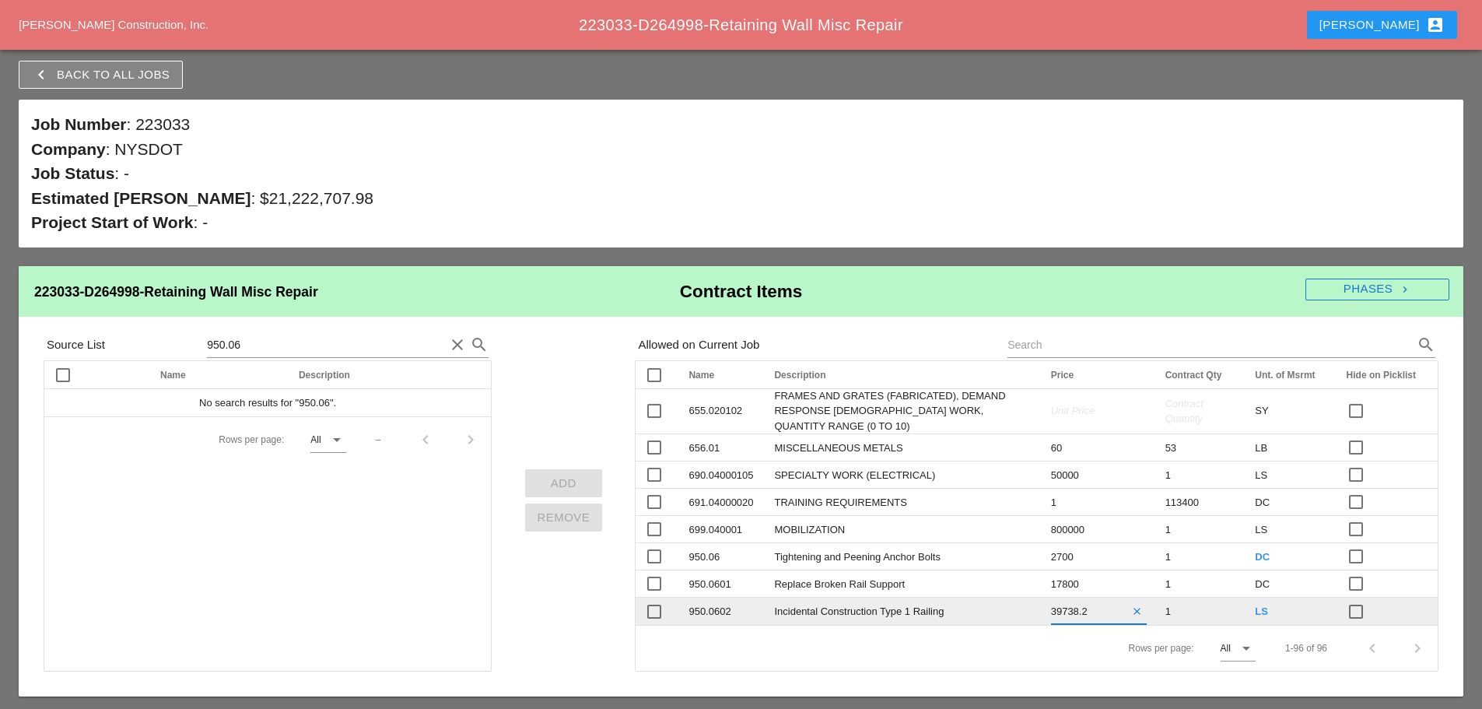
type input "39738.29"
click at [951, 690] on div at bounding box center [741, 690] width 1444 height 12
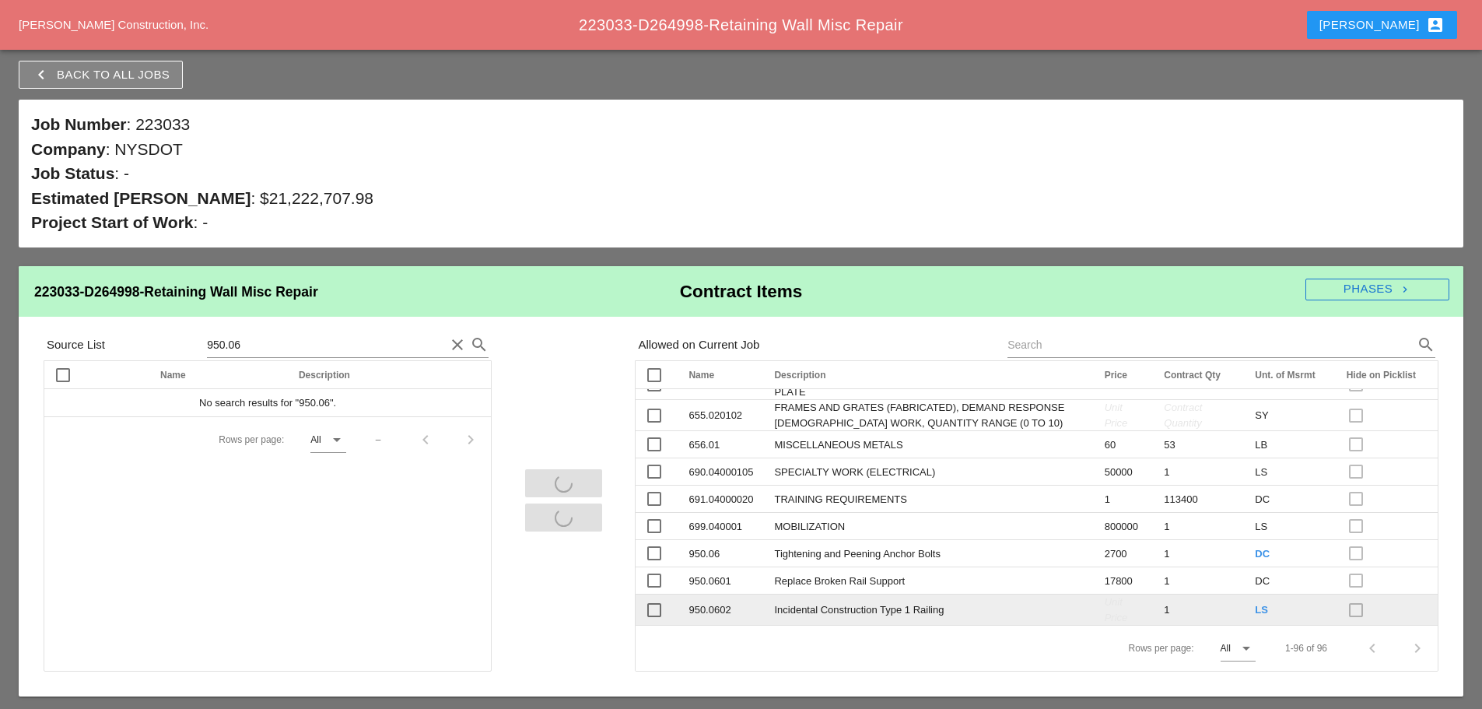
scroll to position [2663, 0]
